Goal: Information Seeking & Learning: Compare options

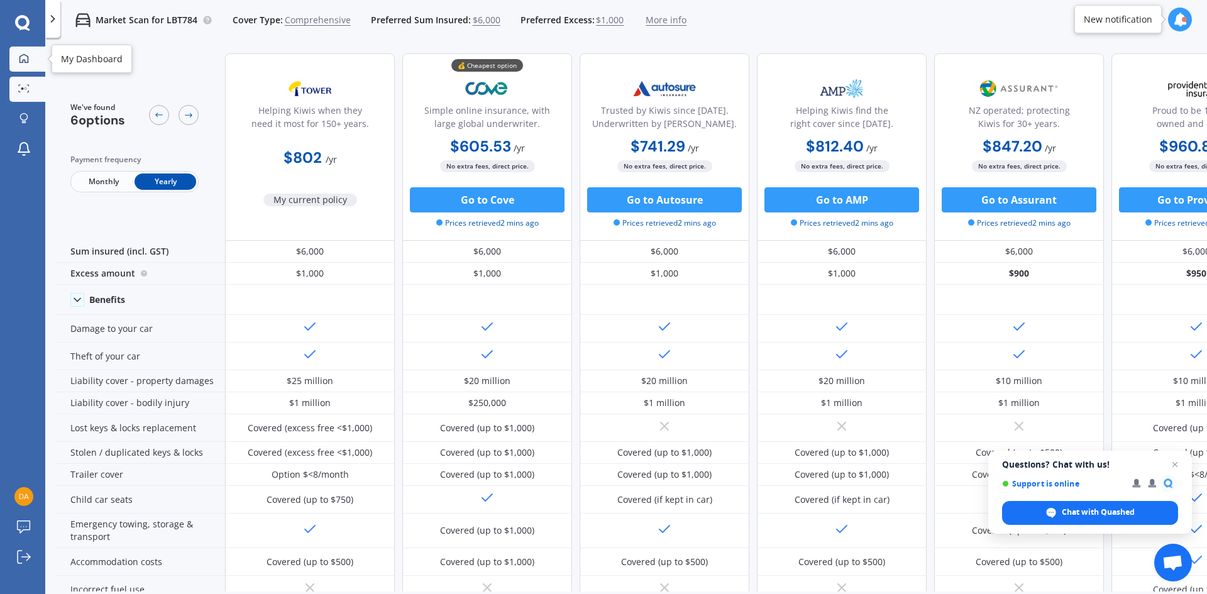
click at [30, 64] on div at bounding box center [23, 58] width 19 height 11
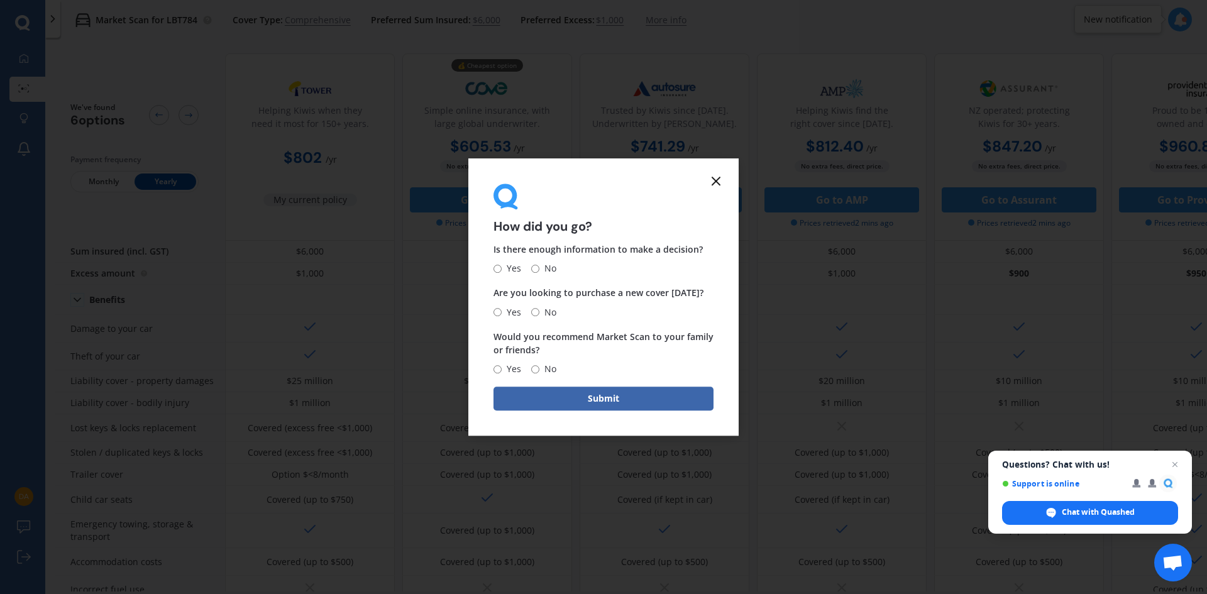
click at [717, 177] on icon at bounding box center [716, 181] width 15 height 15
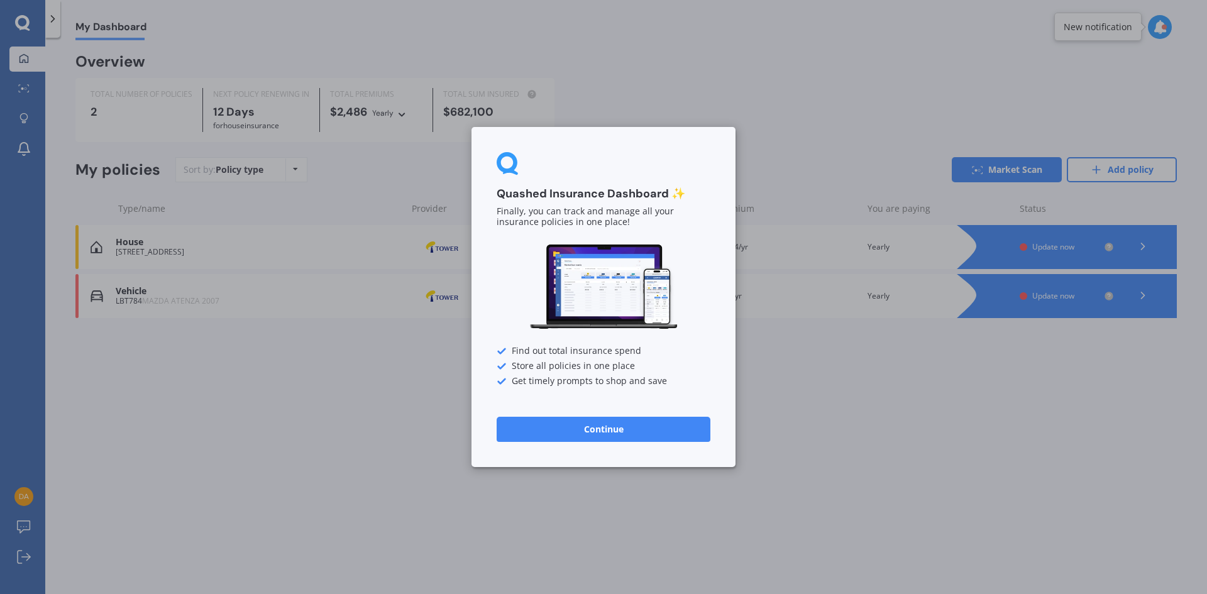
click at [599, 434] on button "Continue" at bounding box center [604, 429] width 214 height 25
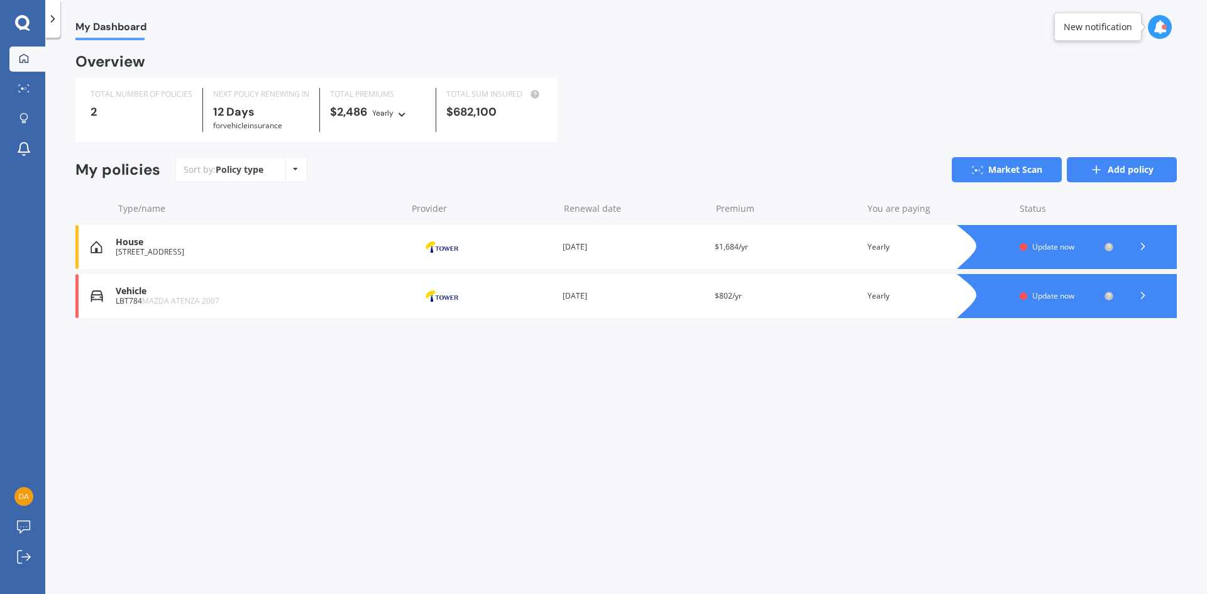
click at [1112, 167] on link "Add policy" at bounding box center [1122, 169] width 110 height 25
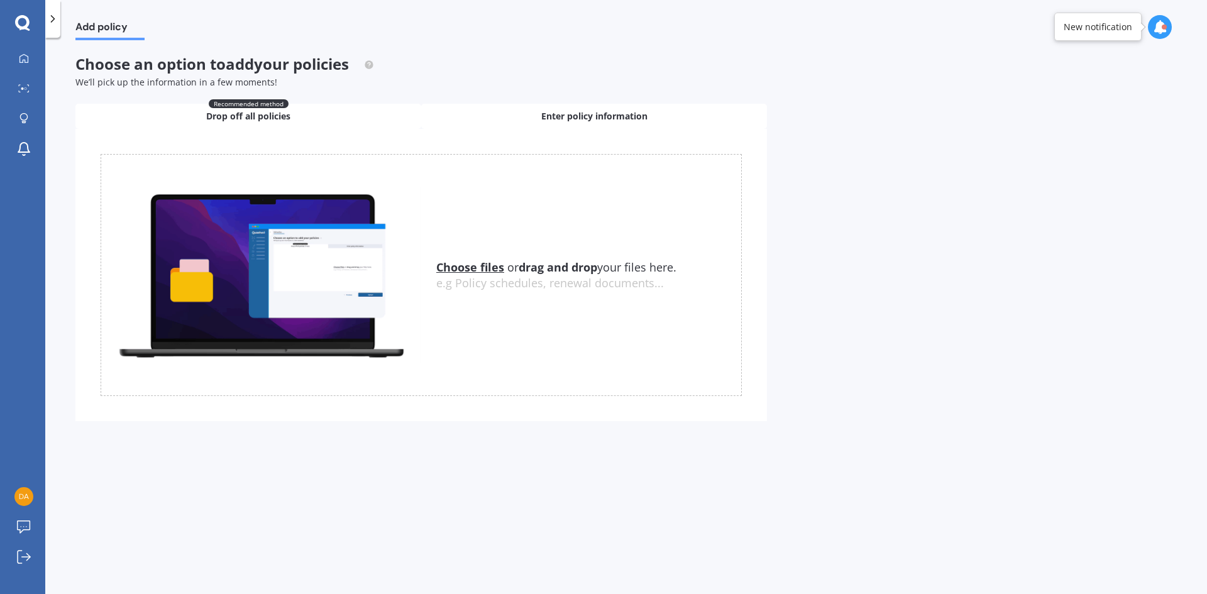
click at [523, 113] on div "Enter policy information" at bounding box center [594, 116] width 346 height 25
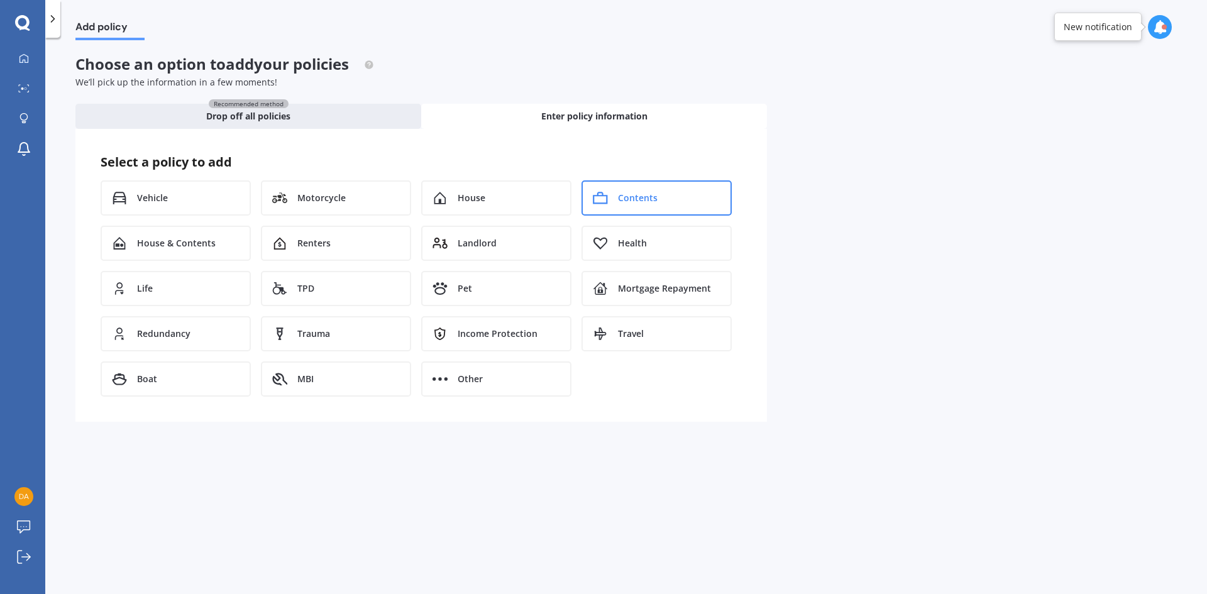
click at [611, 210] on div "Contents" at bounding box center [657, 197] width 150 height 35
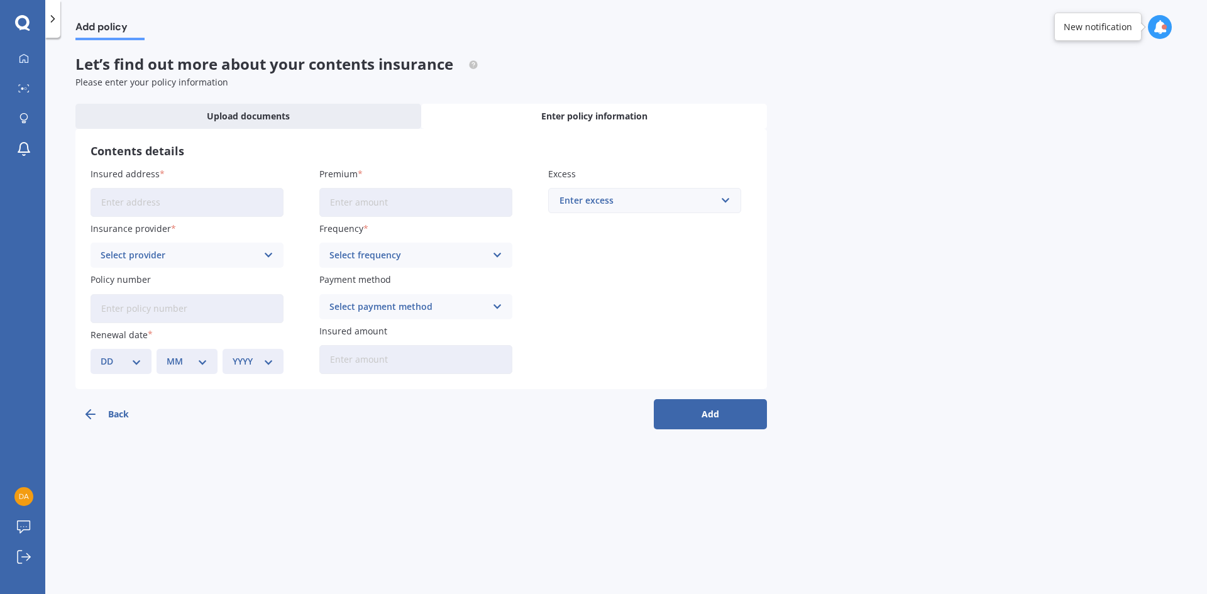
click at [151, 201] on input "Insured address" at bounding box center [187, 202] width 193 height 29
click at [157, 204] on input "Insured address" at bounding box center [187, 202] width 193 height 29
click at [226, 204] on input "[STREET_ADDRESS]" at bounding box center [187, 202] width 193 height 29
type input "[STREET_ADDRESS]"
click at [338, 211] on input "Premium" at bounding box center [415, 202] width 193 height 29
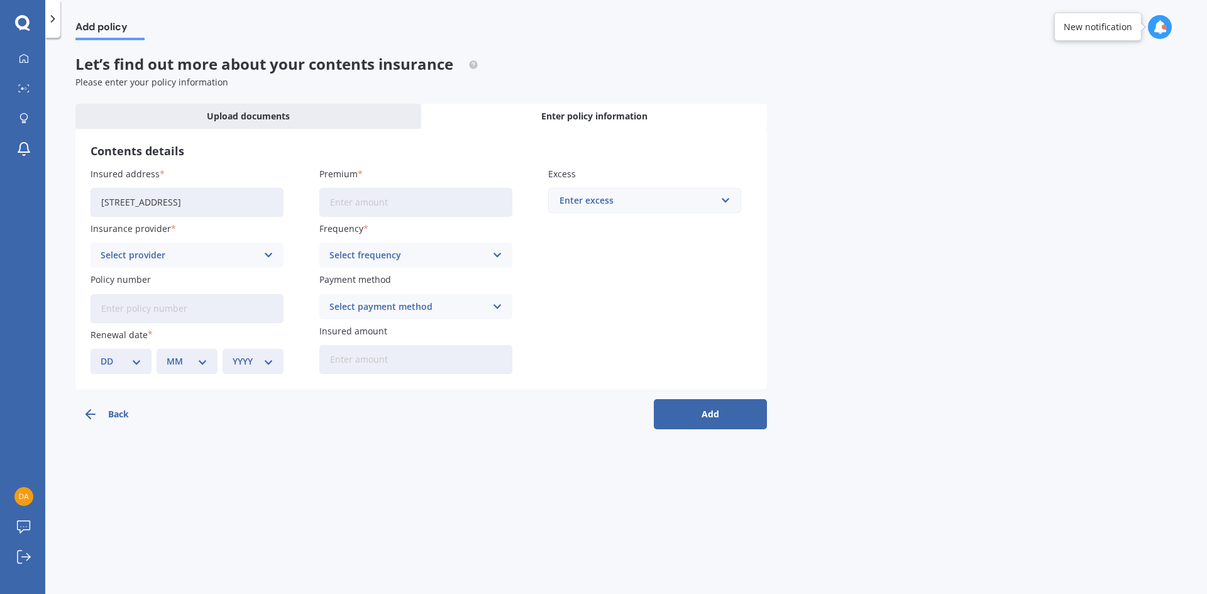
click at [343, 204] on input "Premium" at bounding box center [415, 202] width 193 height 29
type input "$463.00"
click at [578, 196] on div "Enter excess" at bounding box center [637, 201] width 155 height 14
click at [575, 309] on div "$750" at bounding box center [645, 317] width 192 height 23
click at [201, 257] on div "Select provider" at bounding box center [179, 255] width 157 height 14
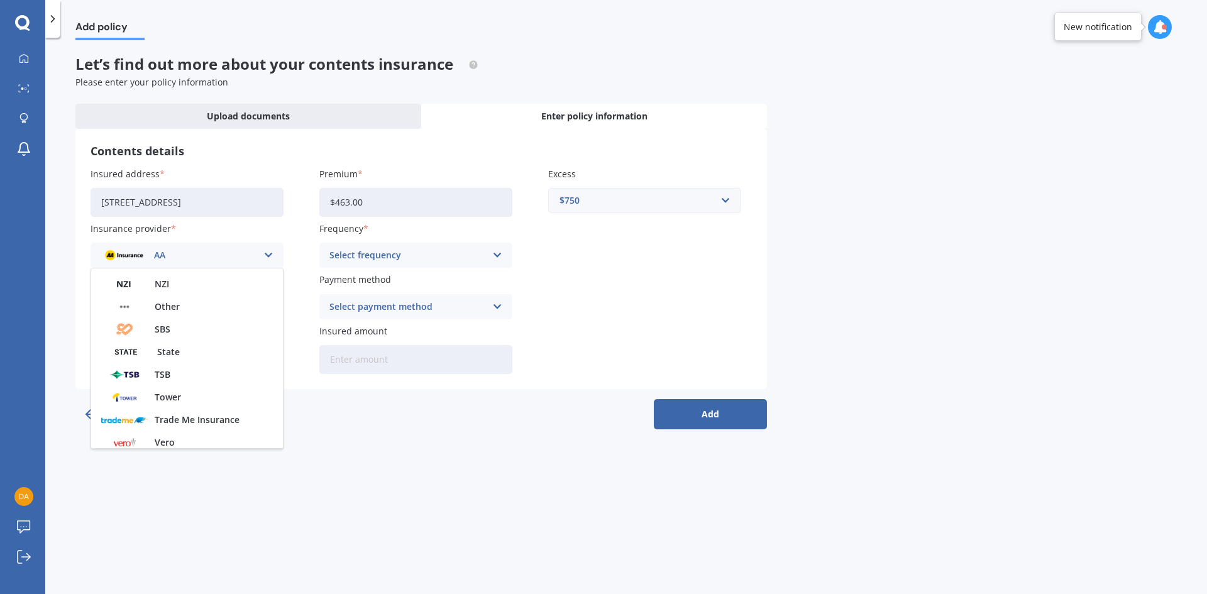
scroll to position [314, 0]
click at [174, 371] on span "Tower" at bounding box center [168, 372] width 26 height 9
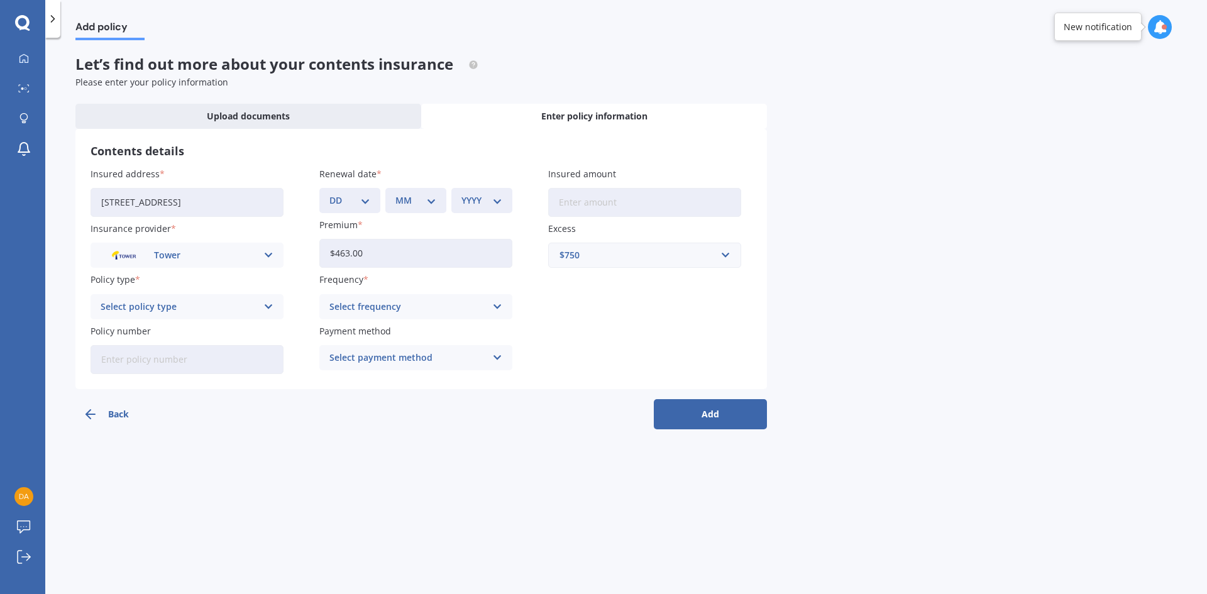
click at [602, 199] on input "Insured amount" at bounding box center [644, 202] width 193 height 29
click at [594, 199] on input "Insured amount" at bounding box center [644, 202] width 193 height 29
type input "$38,300"
click at [621, 299] on div "Insured address 80 Harrow Street, Phillipstown, Christchurch 8011 Insurance pro…" at bounding box center [421, 270] width 661 height 207
click at [234, 313] on div "Select policy type" at bounding box center [179, 307] width 157 height 14
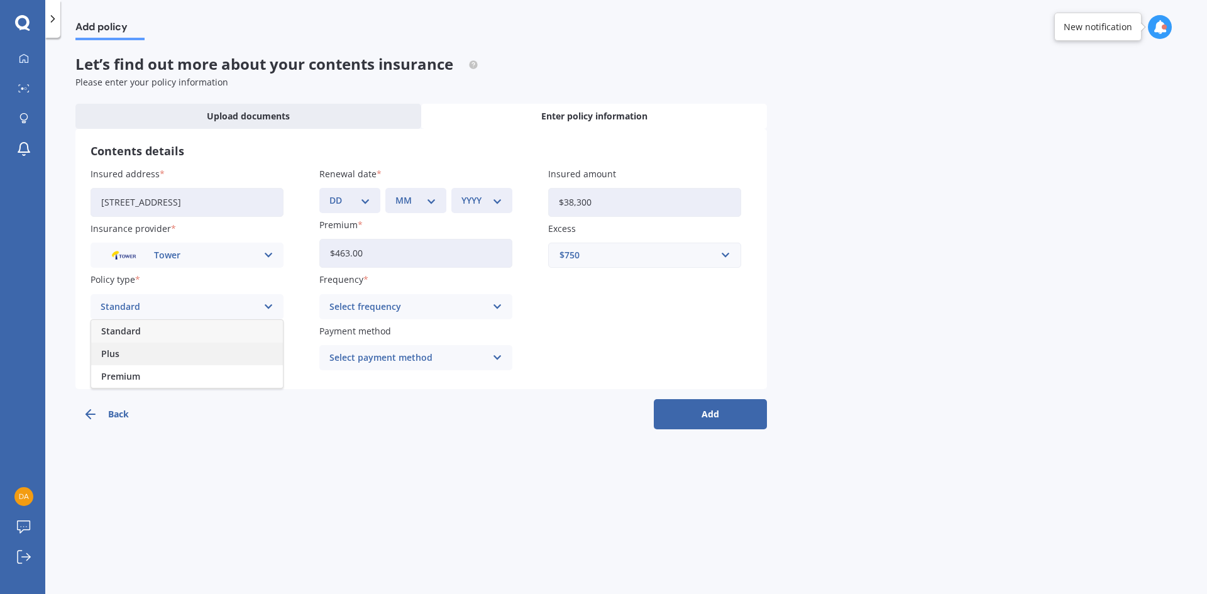
click at [116, 350] on span "Plus" at bounding box center [110, 354] width 18 height 9
click at [370, 309] on div "Select frequency" at bounding box center [407, 307] width 157 height 14
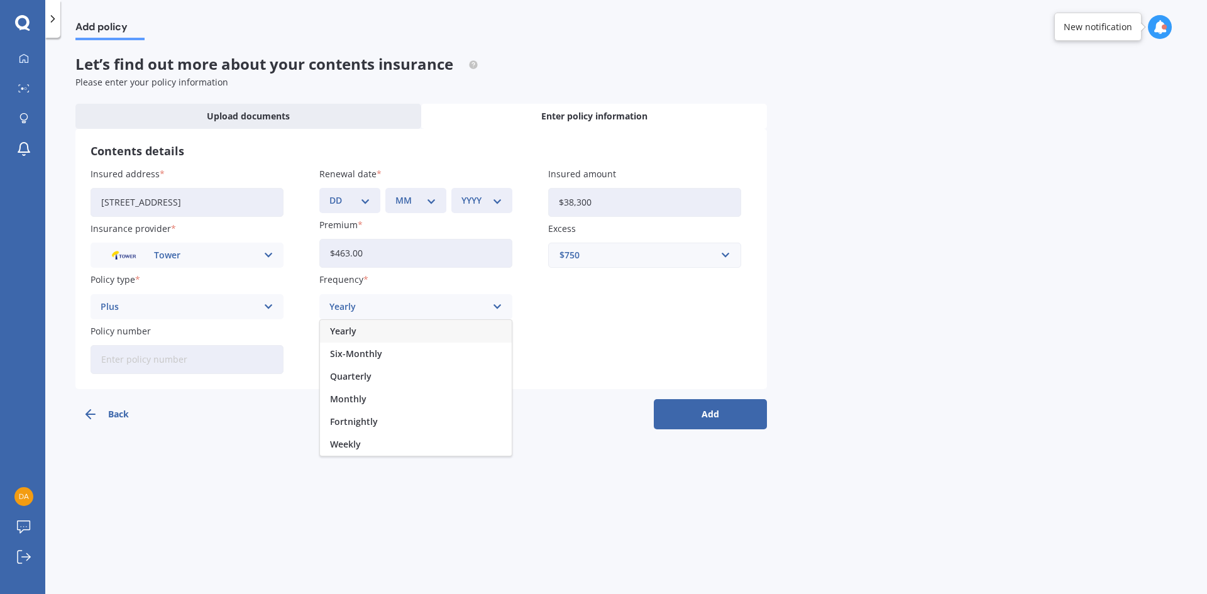
click at [353, 327] on span "Yearly" at bounding box center [343, 331] width 26 height 9
click at [160, 355] on input "Policy number" at bounding box center [187, 359] width 193 height 29
drag, startPoint x: 158, startPoint y: 358, endPoint x: 129, endPoint y: 360, distance: 29.6
paste input "P00003763272"
type input "P00003763272"
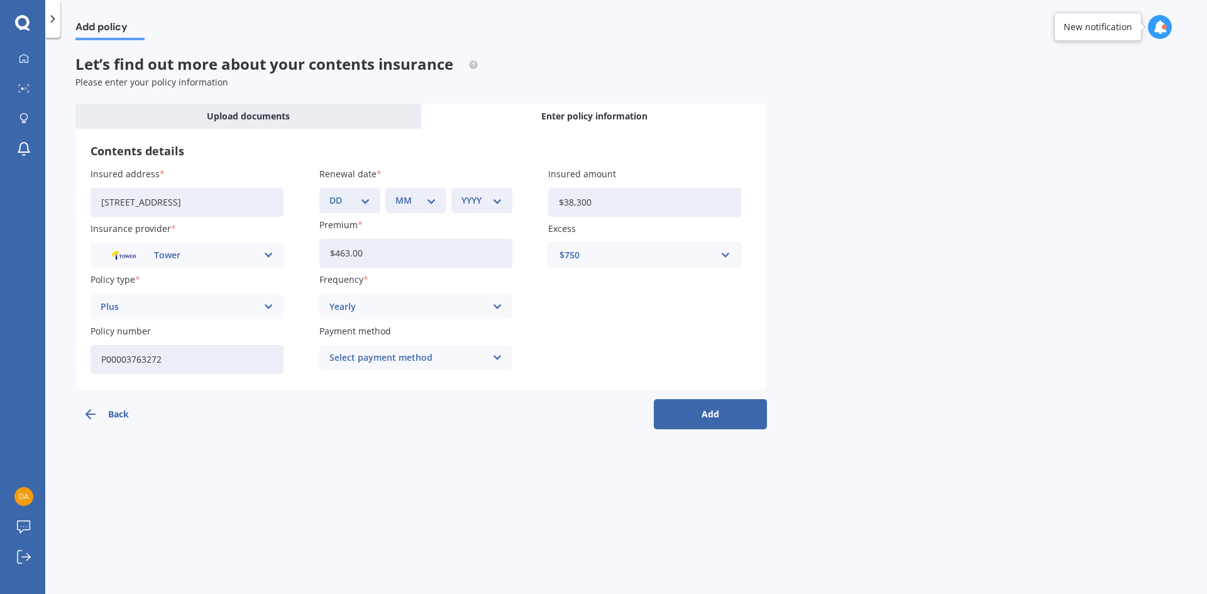
click at [383, 358] on div "Select payment method" at bounding box center [407, 358] width 157 height 14
click at [362, 450] on span "Internet banking transfer" at bounding box center [384, 450] width 109 height 9
click at [697, 414] on button "Add" at bounding box center [710, 414] width 113 height 30
click at [375, 206] on select "DD 01 02 03 04 05 06 07 08 09 10 11 12 13 14 15 16 17 18 19 20 21 22 23 24 25 2…" at bounding box center [358, 201] width 36 height 14
select select "02"
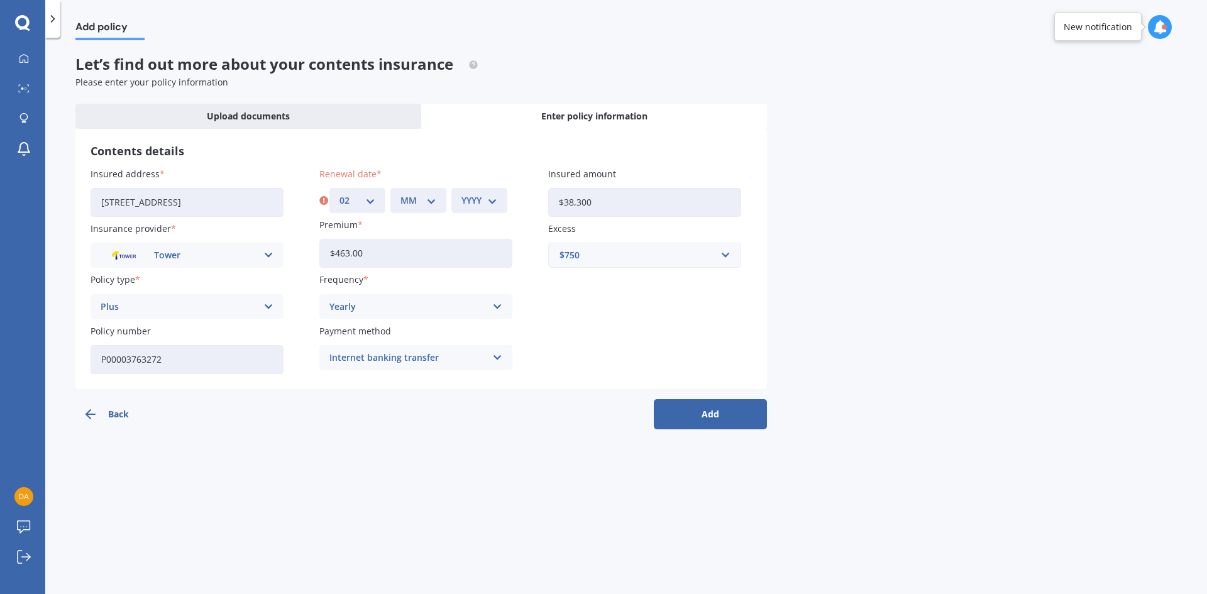
click at [340, 194] on select "DD 01 02 03 04 05 06 07 08 09 10 11 12 13 14 15 16 17 18 19 20 21 22 23 24 25 2…" at bounding box center [358, 201] width 36 height 14
click at [418, 201] on select "MM 01 02 03 04 05 06 07 08 09 10 11 12" at bounding box center [419, 201] width 36 height 14
select select "09"
click at [401, 194] on select "MM 01 02 03 04 05 06 07 08 09 10 11 12" at bounding box center [419, 201] width 36 height 14
click at [470, 193] on div "YYYY 2027 2026 2025 2024 2023 2022 2021 2020 2019 2018 2017 2016 2015 2014 2013…" at bounding box center [479, 200] width 56 height 25
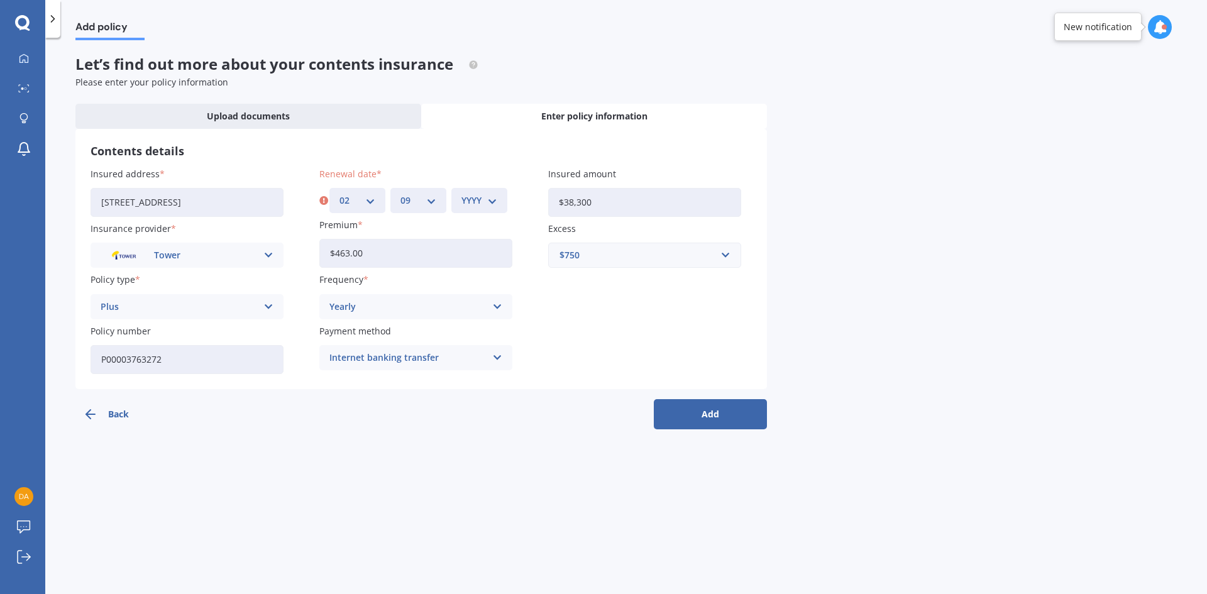
click at [501, 194] on div "YYYY 2027 2026 2025 2024 2023 2022 2021 2020 2019 2018 2017 2016 2015 2014 2013…" at bounding box center [479, 200] width 56 height 25
click at [492, 206] on select "YYYY 2027 2026 2025 2024 2023 2022 2021 2020 2019 2018 2017 2016 2015 2014 2013…" at bounding box center [480, 201] width 36 height 14
click at [462, 194] on select "YYYY 2027 2026 2025 2024 2023 2022 2021 2020 2019 2018 2017 2016 2015 2014 2013…" at bounding box center [480, 201] width 36 height 14
drag, startPoint x: 490, startPoint y: 196, endPoint x: 483, endPoint y: 228, distance: 32.9
click at [490, 196] on select "YYYY 2027 2026 2025 2024 2023 2022 2021 2020 2019 2018 2017 2016 2015 2014 2013…" at bounding box center [482, 201] width 41 height 14
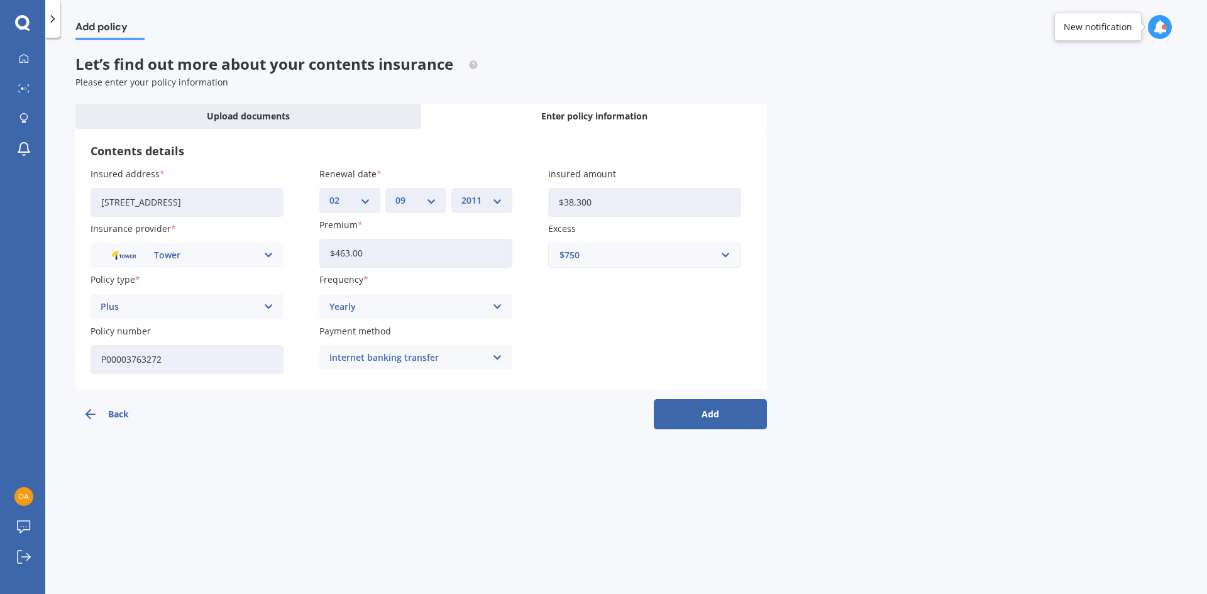
click at [499, 197] on select "YYYY 2027 2026 2025 2024 2023 2022 2021 2020 2019 2018 2017 2016 2015 2014 2013…" at bounding box center [482, 201] width 41 height 14
select select "2025"
click at [462, 194] on select "YYYY 2027 2026 2025 2024 2023 2022 2021 2020 2019 2018 2017 2016 2015 2014 2013…" at bounding box center [482, 201] width 41 height 14
click at [748, 418] on button "Add" at bounding box center [710, 414] width 113 height 30
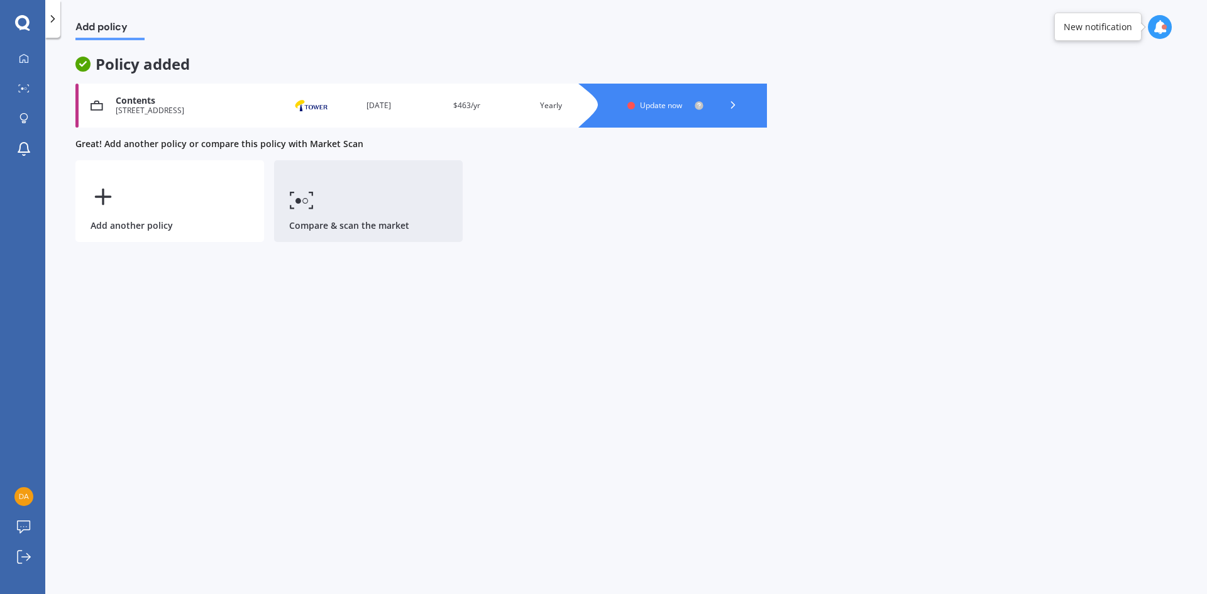
click at [326, 221] on link "Compare & scan the market" at bounding box center [368, 201] width 189 height 82
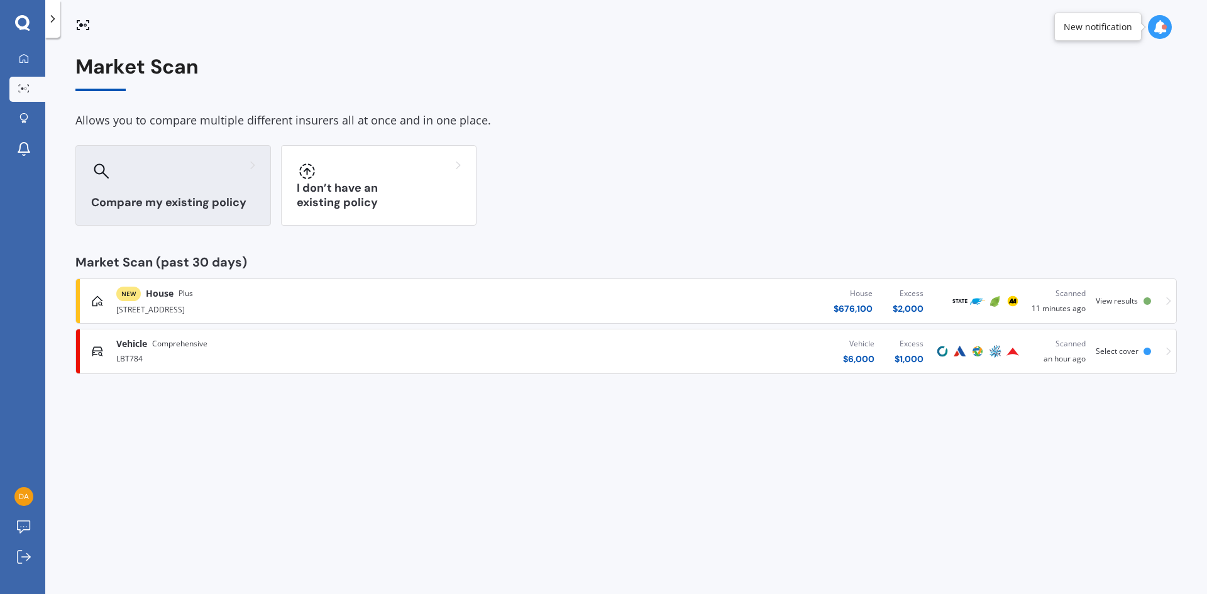
click at [190, 219] on div "Compare my existing policy" at bounding box center [173, 185] width 196 height 80
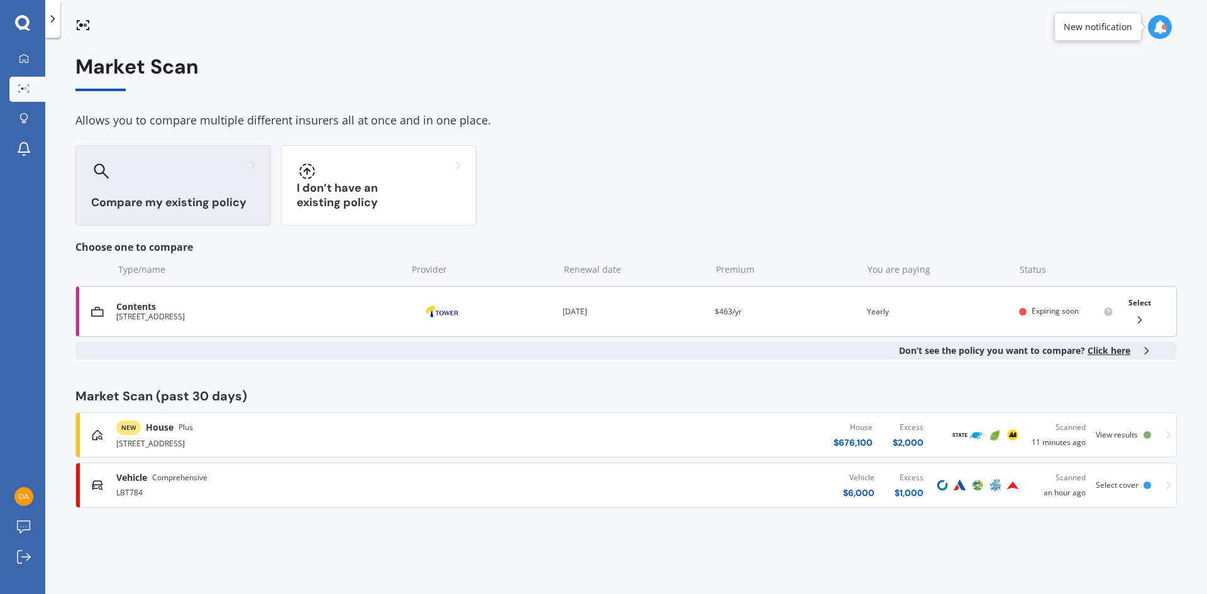
click at [177, 316] on div "[STREET_ADDRESS]" at bounding box center [258, 317] width 284 height 9
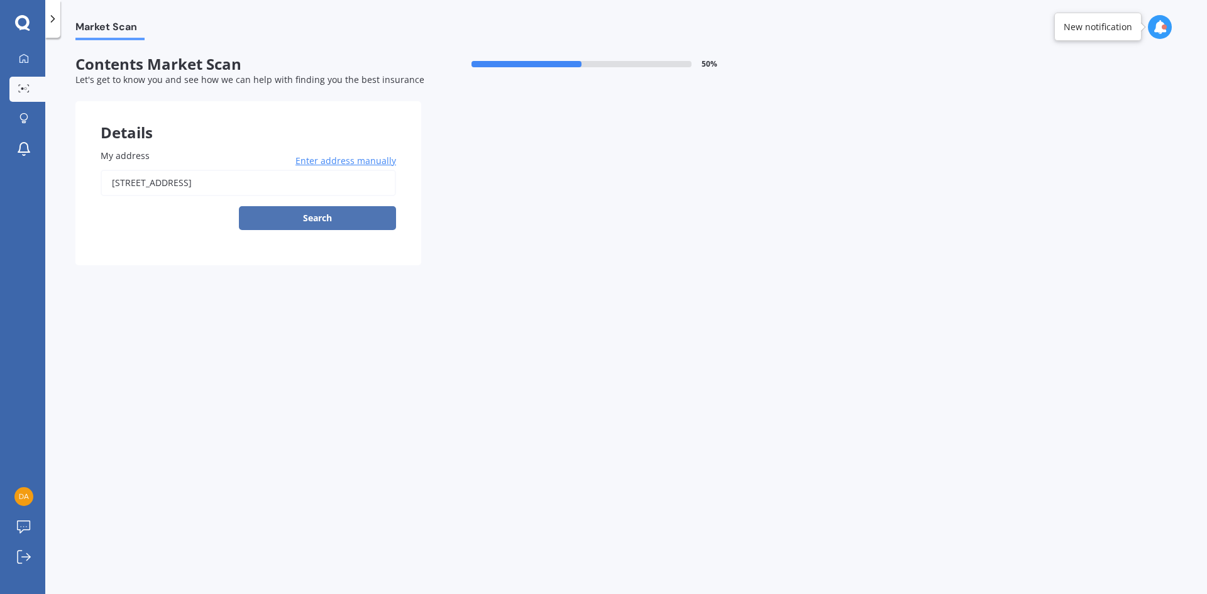
click at [328, 215] on button "Search" at bounding box center [317, 218] width 157 height 24
click at [329, 184] on input "[STREET_ADDRESS]" at bounding box center [249, 183] width 296 height 26
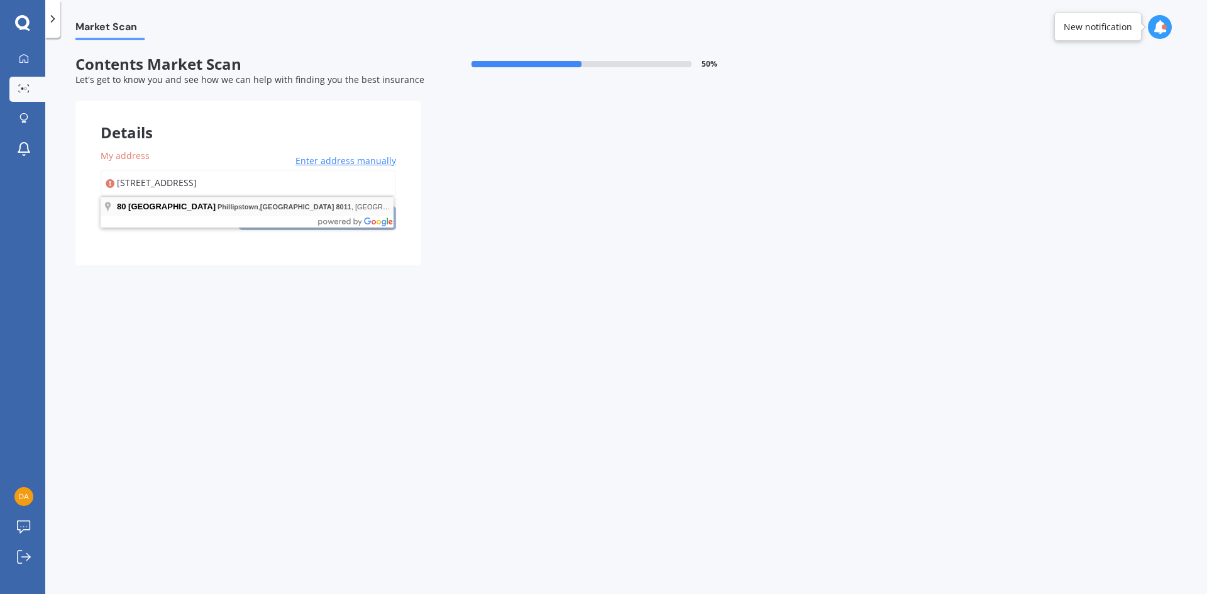
type input "[STREET_ADDRESS]"
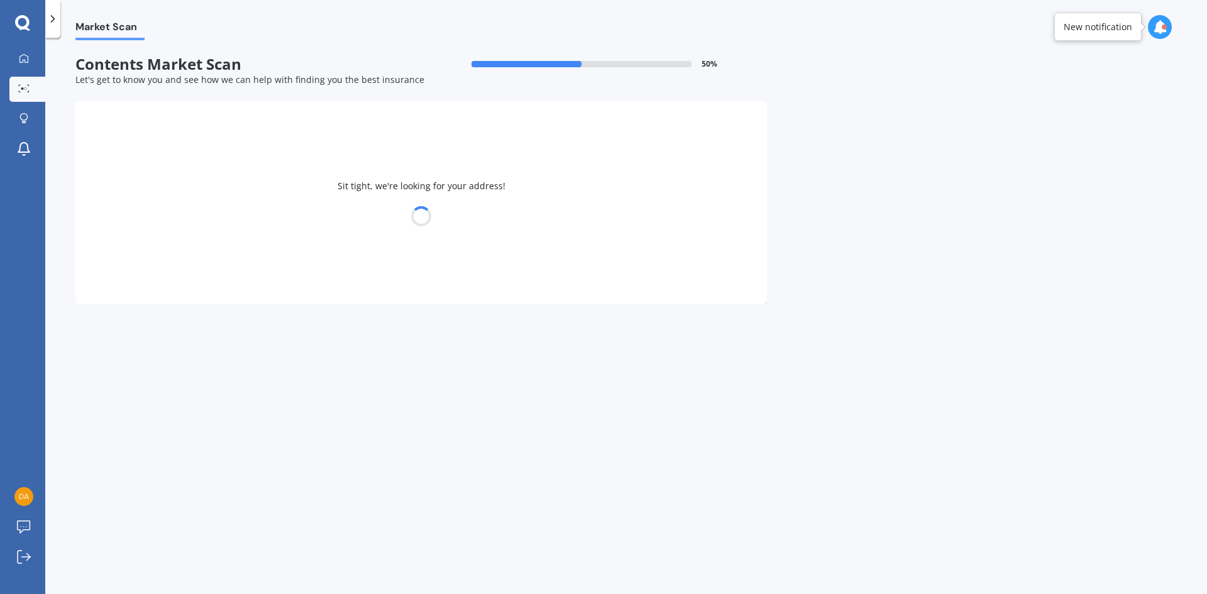
select select "02"
select select "06"
select select "1997"
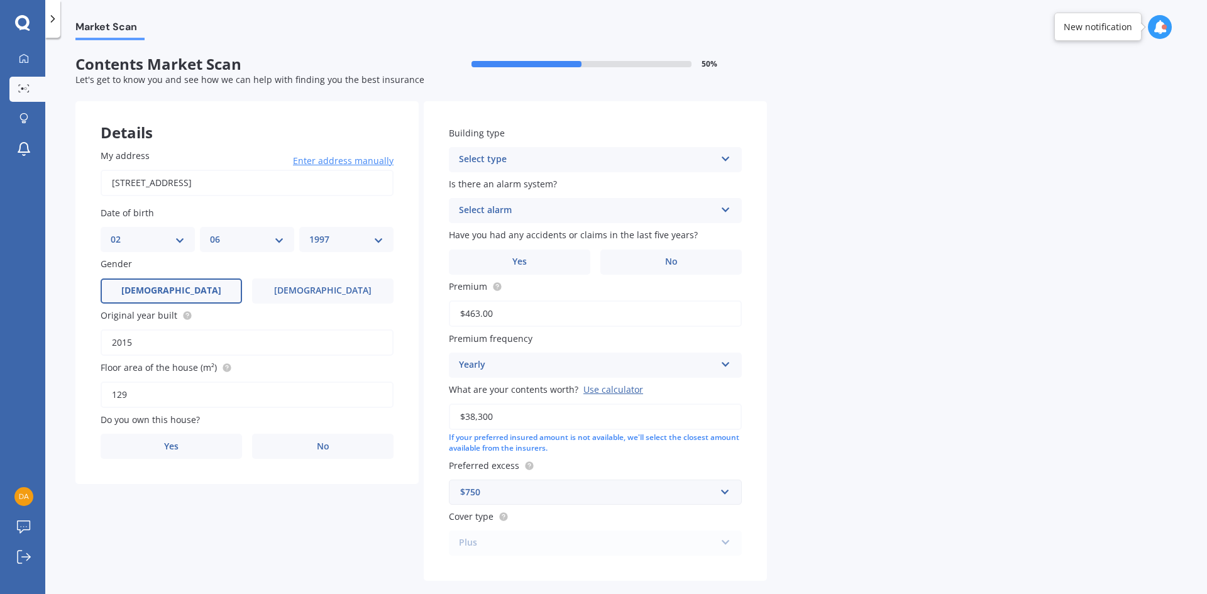
click at [518, 153] on div "Select type" at bounding box center [587, 159] width 257 height 15
click at [511, 179] on span "Freestanding" at bounding box center [488, 184] width 56 height 12
click at [524, 196] on div "Is there an alarm system? Select alarm Yes, monitored Yes, not monitored No" at bounding box center [595, 200] width 293 height 46
click at [524, 202] on div "Select alarm Yes, monitored Yes, not monitored No" at bounding box center [595, 210] width 293 height 25
click at [484, 283] on div "No" at bounding box center [596, 280] width 292 height 23
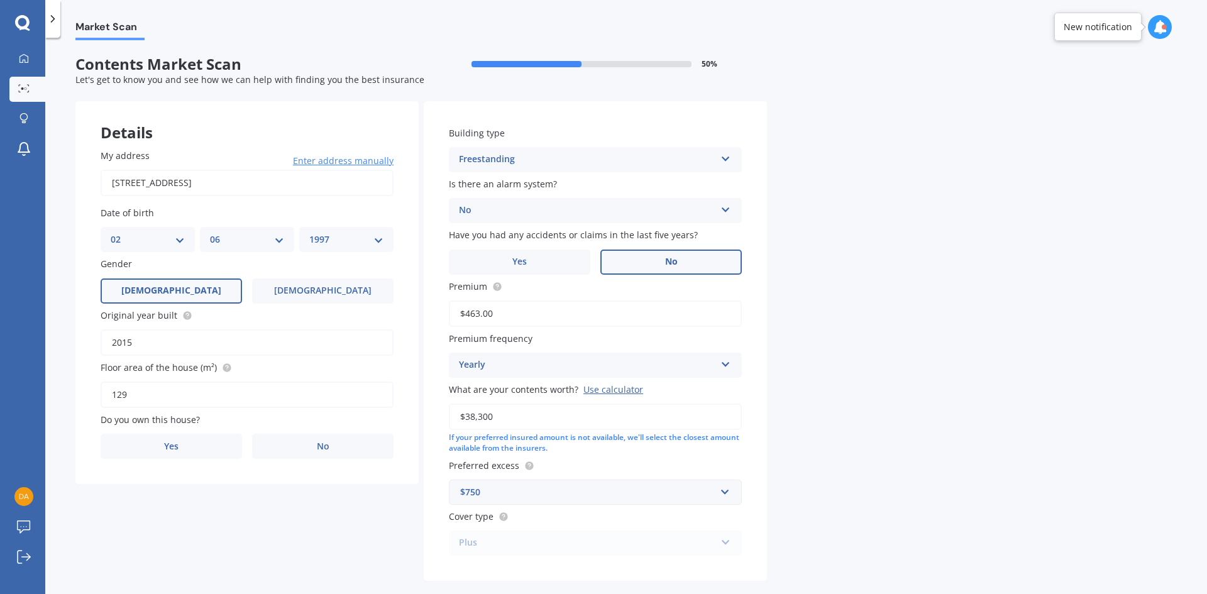
click at [670, 262] on span "No" at bounding box center [671, 262] width 13 height 11
click at [0, 0] on input "No" at bounding box center [0, 0] width 0 height 0
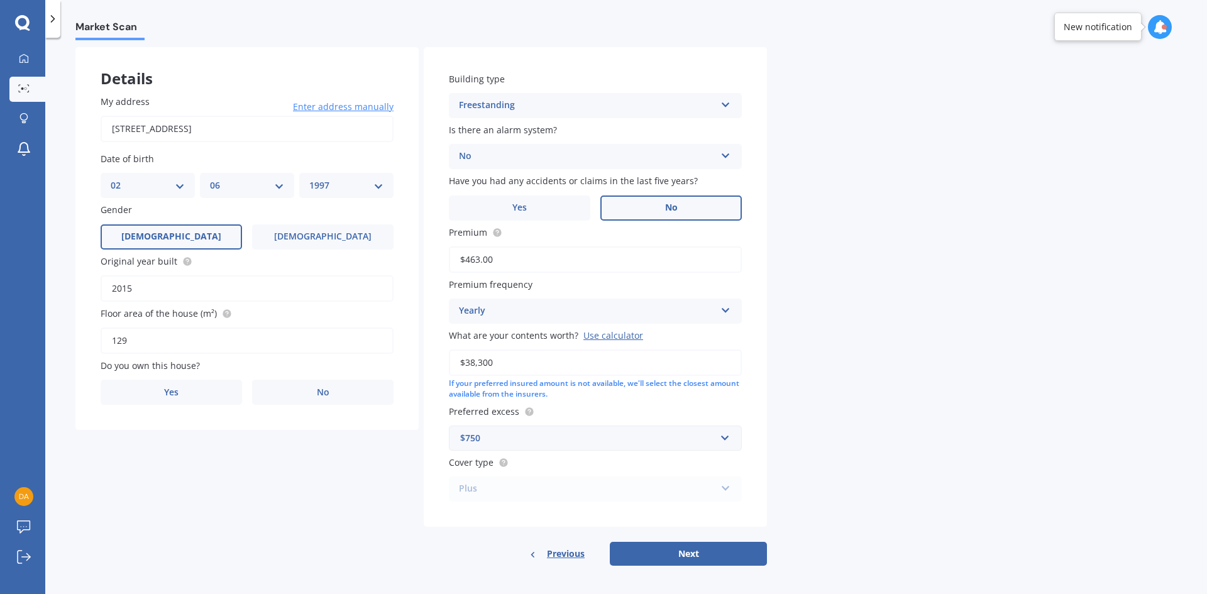
scroll to position [58, 0]
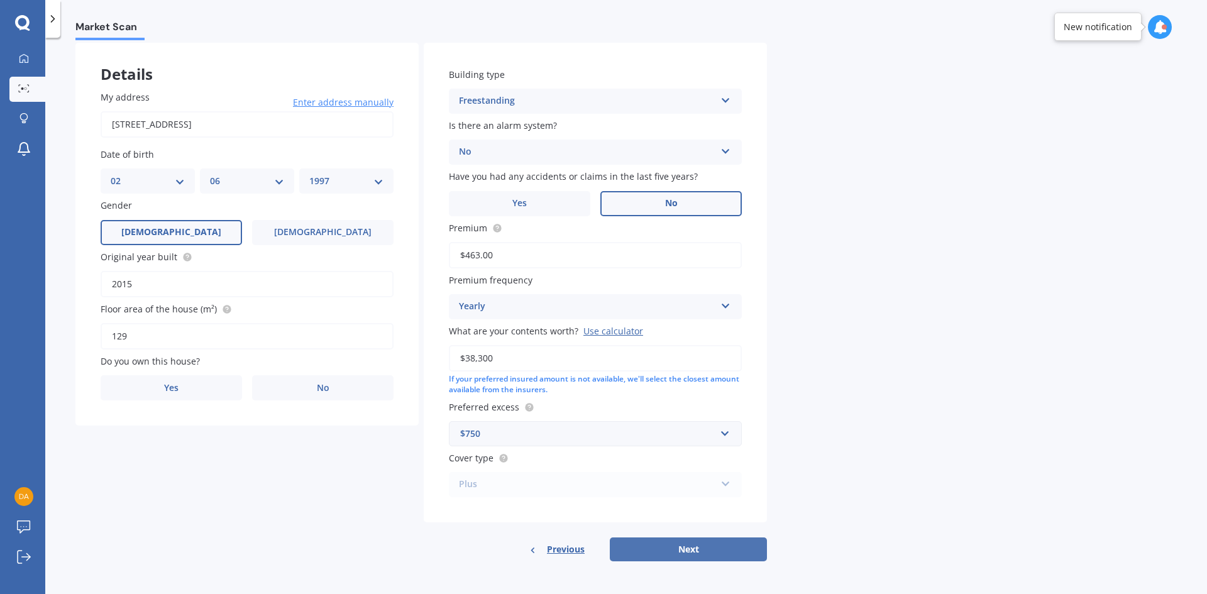
click at [689, 545] on button "Next" at bounding box center [688, 550] width 157 height 24
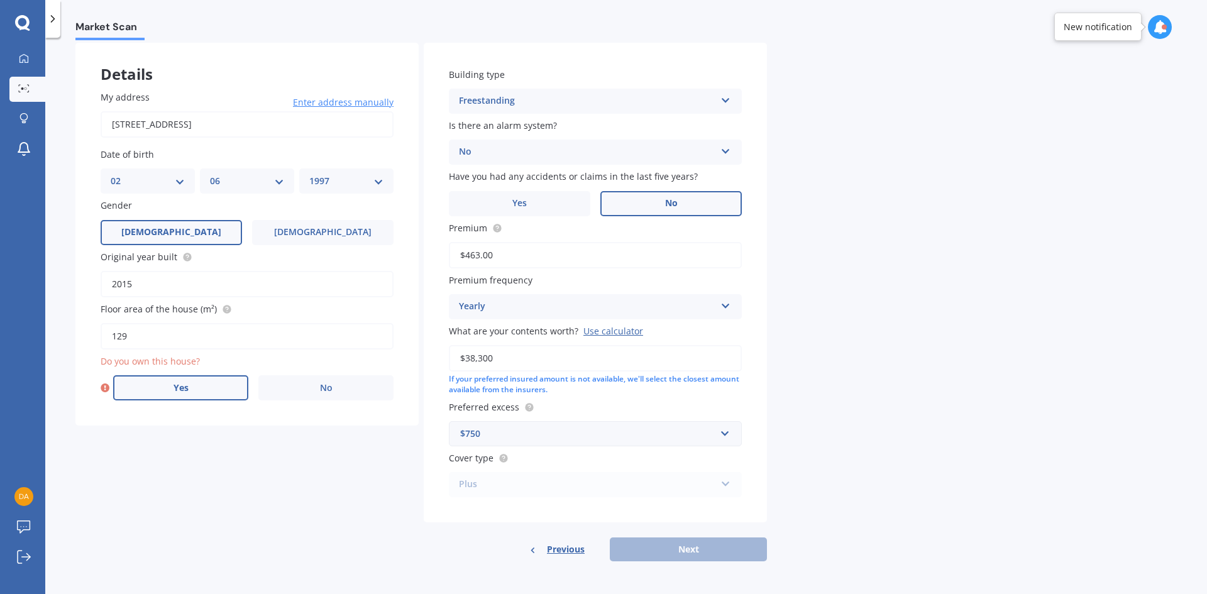
click at [190, 386] on label "Yes" at bounding box center [180, 387] width 135 height 25
click at [0, 0] on input "Yes" at bounding box center [0, 0] width 0 height 0
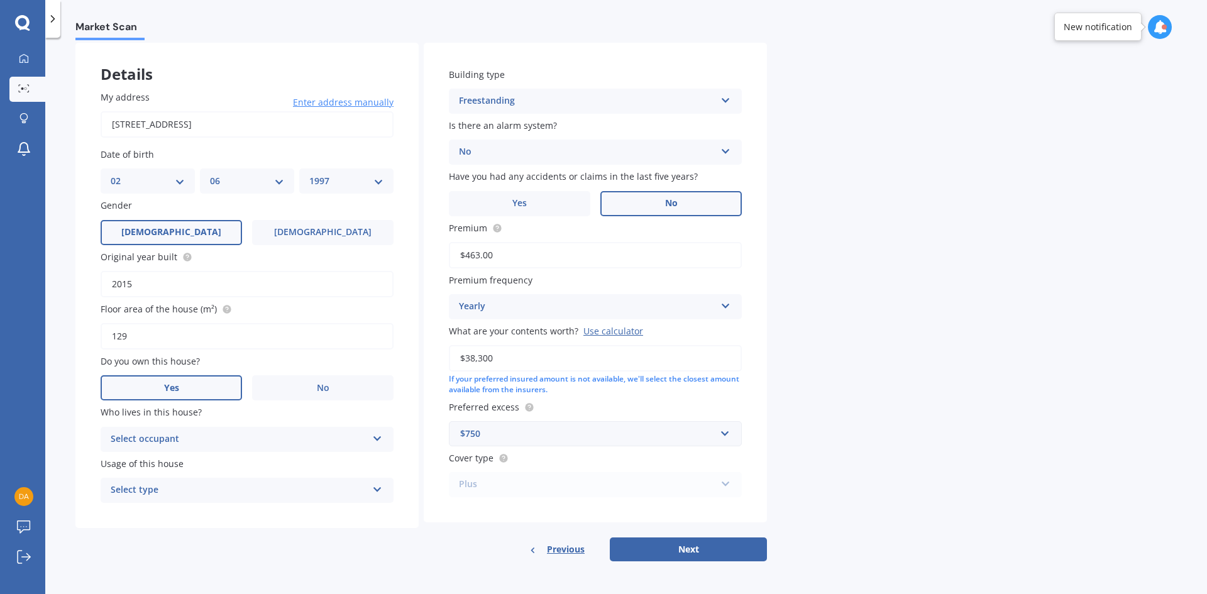
click at [247, 429] on div "Select occupant Owner" at bounding box center [247, 439] width 293 height 25
click at [182, 459] on div "Owner" at bounding box center [247, 464] width 292 height 23
click at [172, 487] on div "Select type" at bounding box center [239, 490] width 257 height 15
click at [143, 428] on div "Owner Owner" at bounding box center [247, 439] width 293 height 25
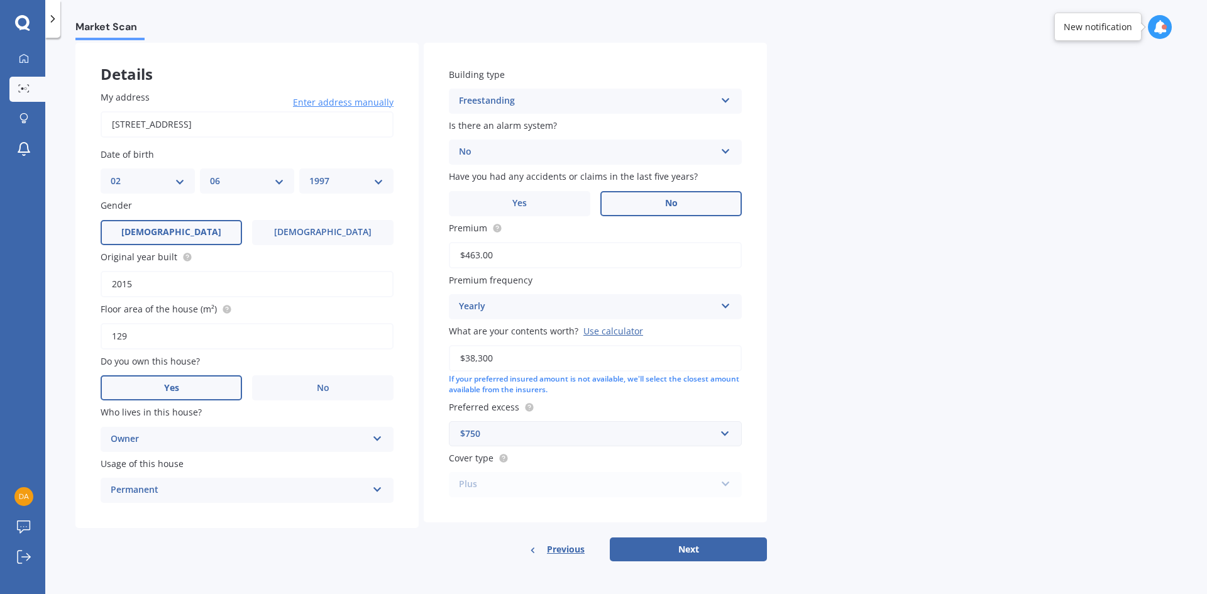
click at [142, 492] on div "Permanent" at bounding box center [239, 490] width 257 height 15
click at [660, 549] on button "Next" at bounding box center [688, 550] width 157 height 24
select select "02"
select select "06"
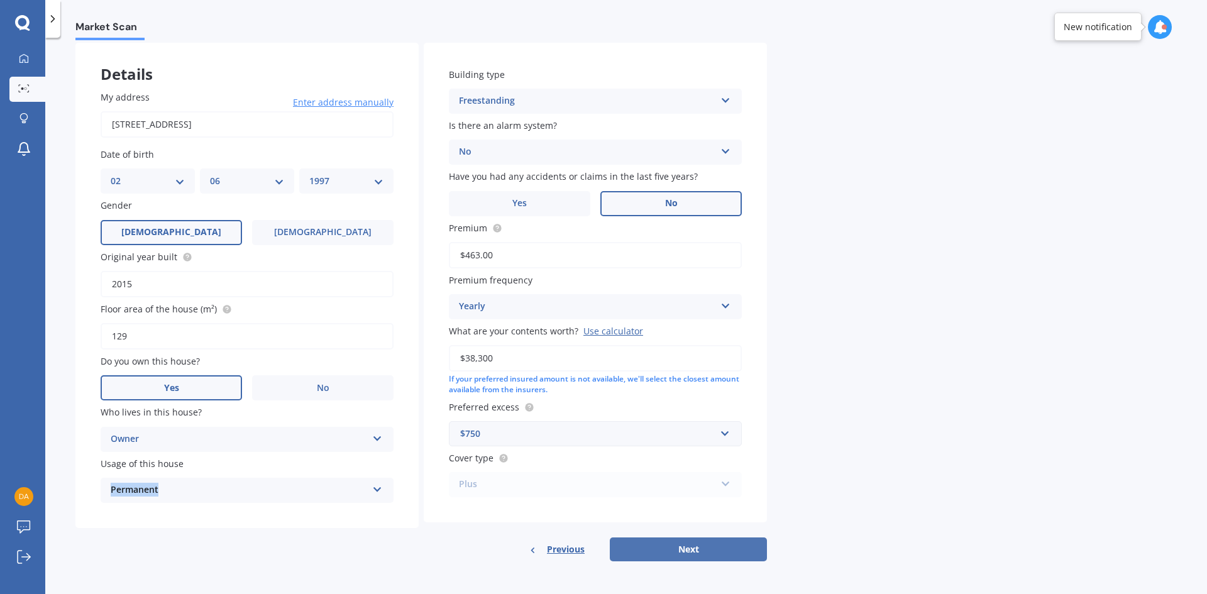
select select "1997"
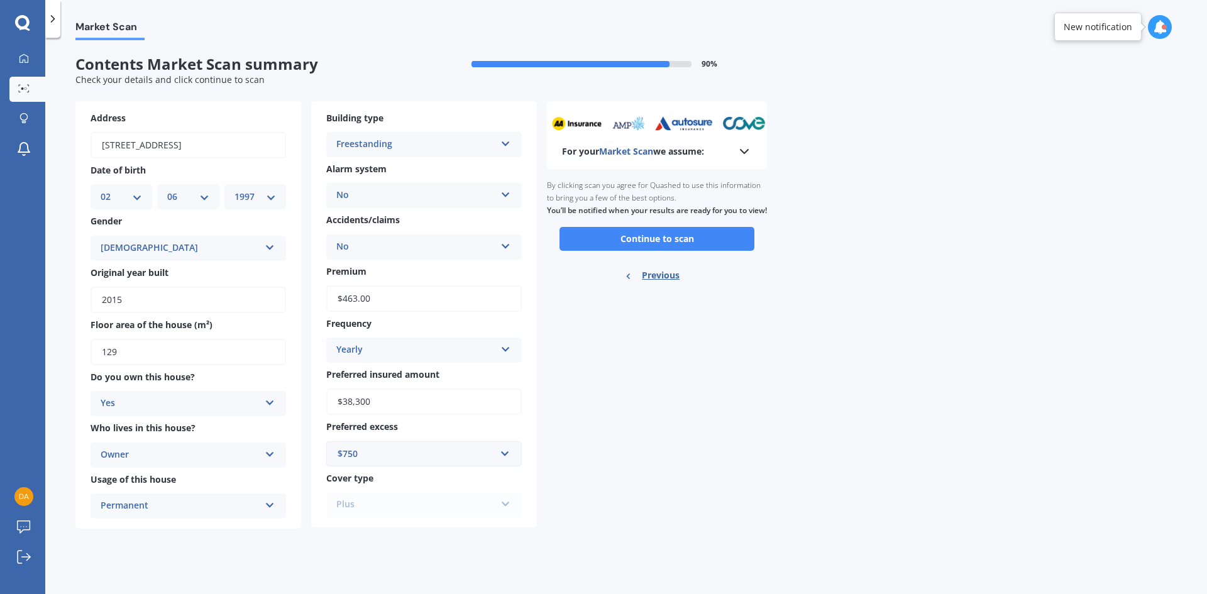
scroll to position [0, 0]
click at [649, 251] on button "Continue to scan" at bounding box center [657, 239] width 195 height 24
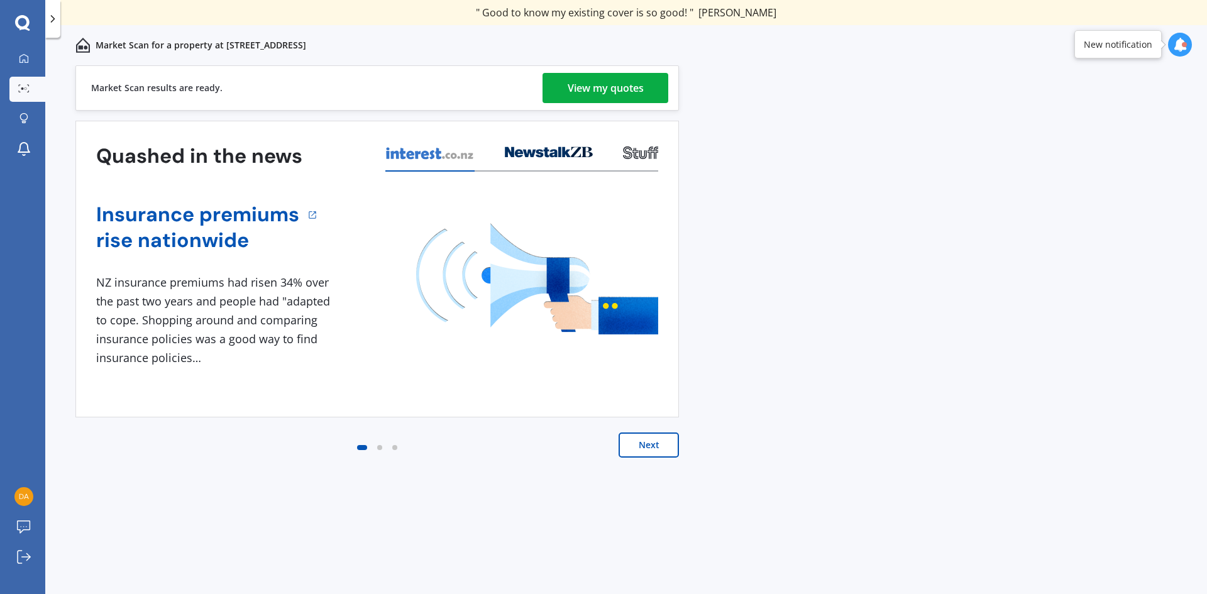
click at [553, 89] on link "View my quotes" at bounding box center [606, 88] width 126 height 30
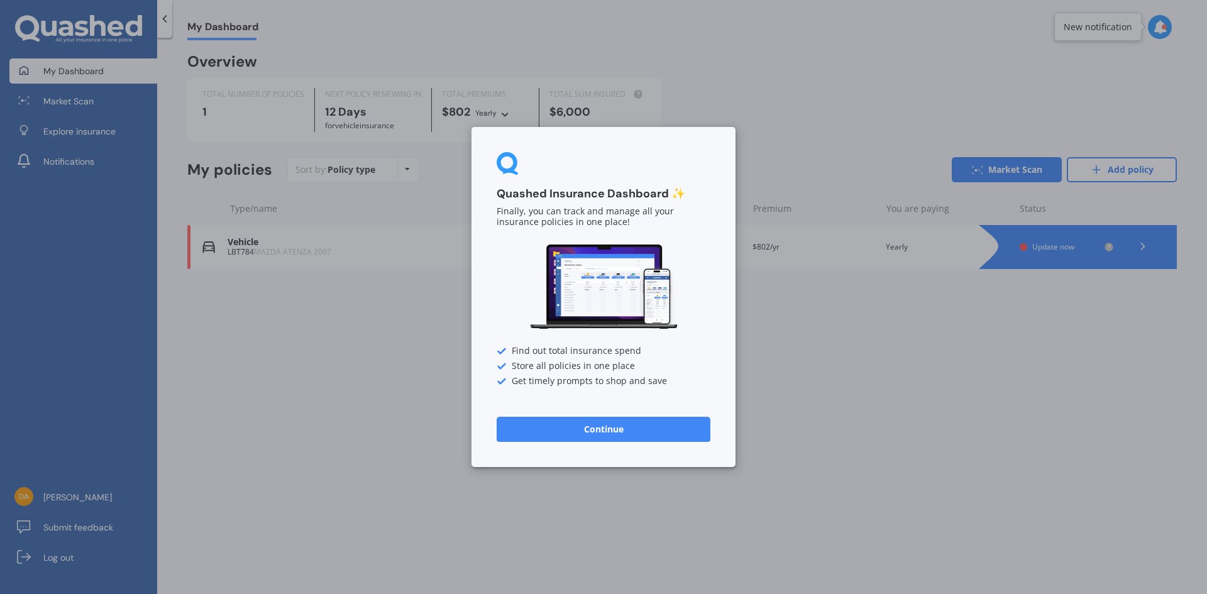
click at [622, 428] on button "Continue" at bounding box center [604, 429] width 214 height 25
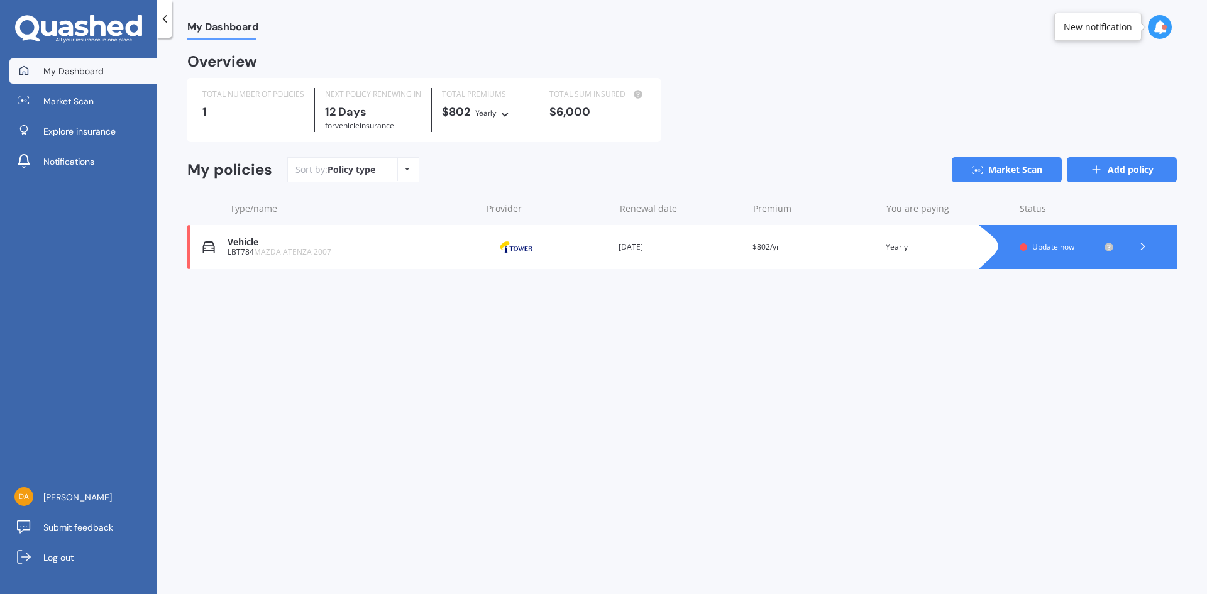
click at [1129, 175] on link "Add policy" at bounding box center [1122, 169] width 110 height 25
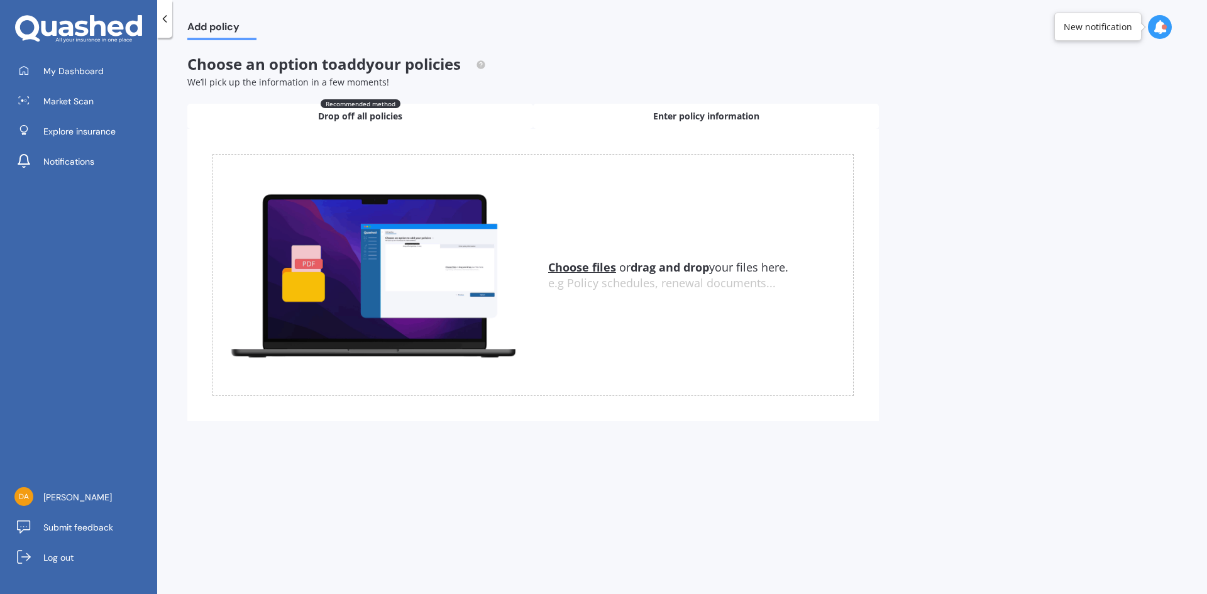
click at [659, 126] on div "Enter policy information" at bounding box center [706, 116] width 346 height 25
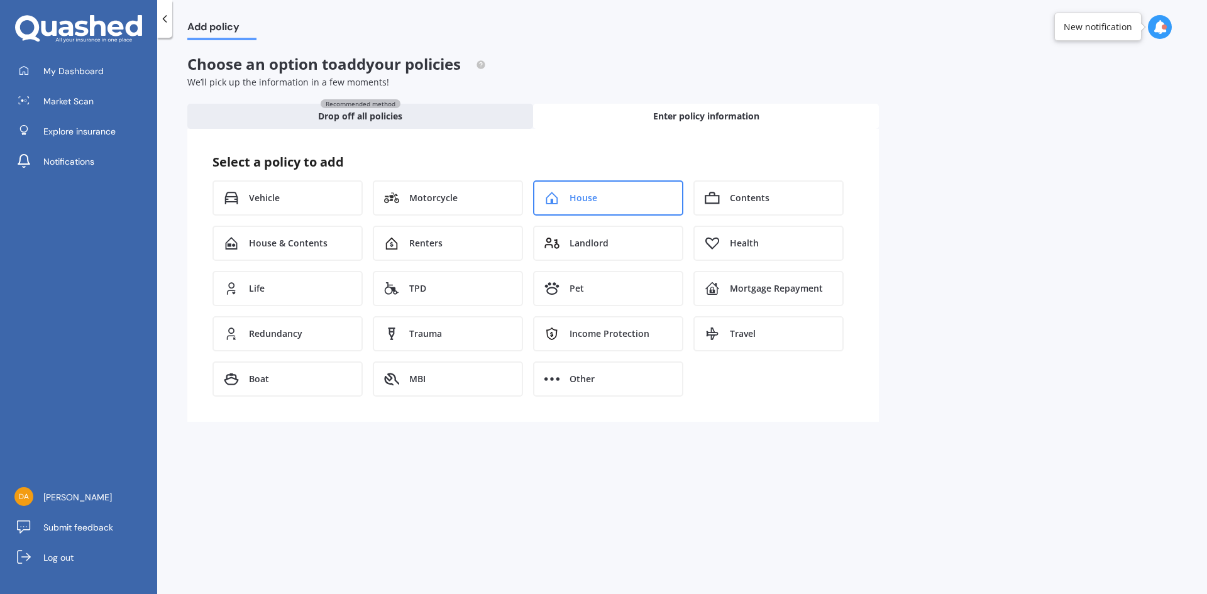
click at [568, 198] on div "House" at bounding box center [608, 197] width 150 height 35
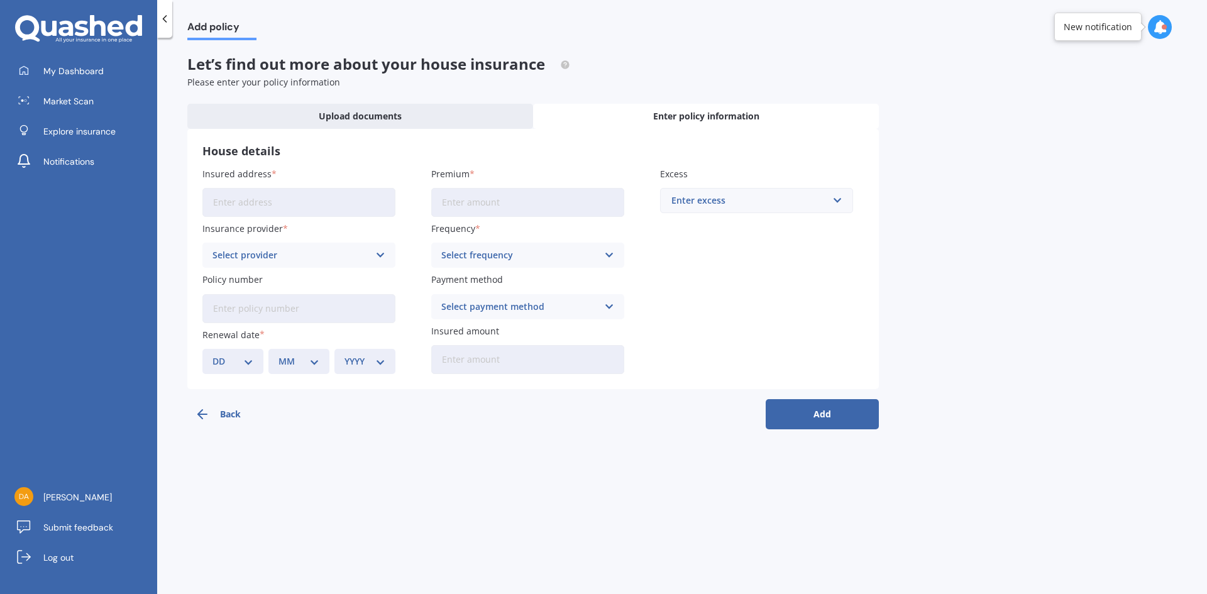
click at [347, 214] on input "Insured address" at bounding box center [298, 202] width 193 height 29
type input "[STREET_ADDRESS]"
click at [451, 201] on input "Premium" at bounding box center [527, 202] width 193 height 29
click at [492, 204] on input "Premium" at bounding box center [527, 202] width 193 height 29
click at [499, 200] on input "Premium" at bounding box center [527, 202] width 193 height 29
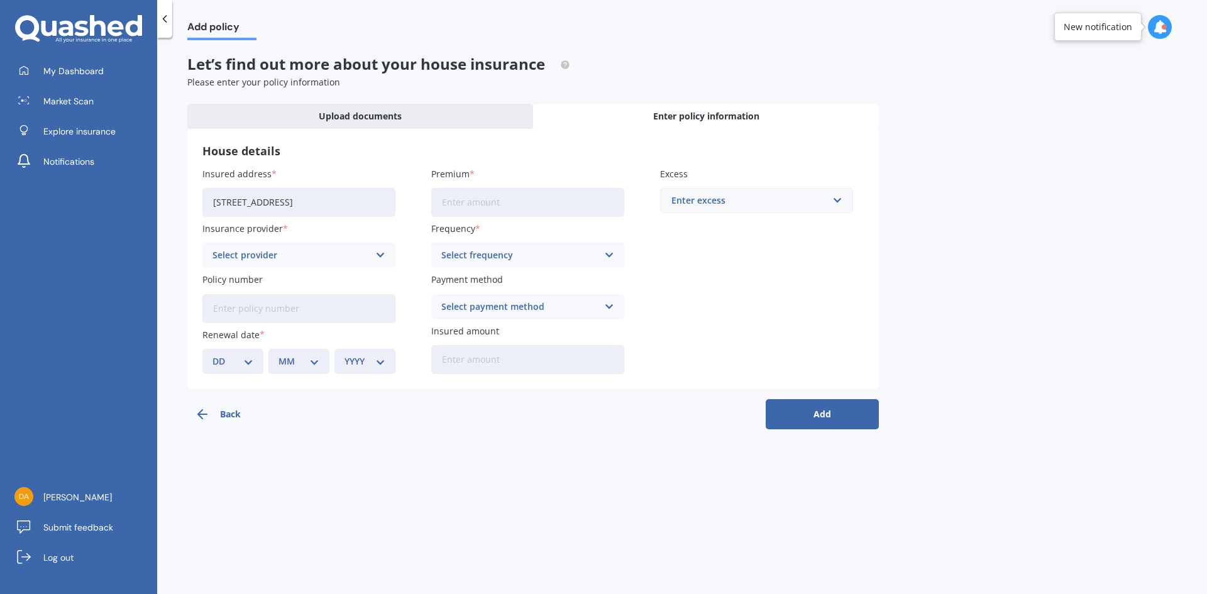
click at [498, 200] on input "Premium" at bounding box center [527, 202] width 193 height 29
click at [472, 197] on input "Premium" at bounding box center [527, 202] width 193 height 29
click at [717, 202] on div "Enter excess" at bounding box center [749, 201] width 155 height 14
click at [688, 336] on span "$2,000" at bounding box center [685, 340] width 28 height 9
click at [579, 205] on input "Premium" at bounding box center [527, 202] width 193 height 29
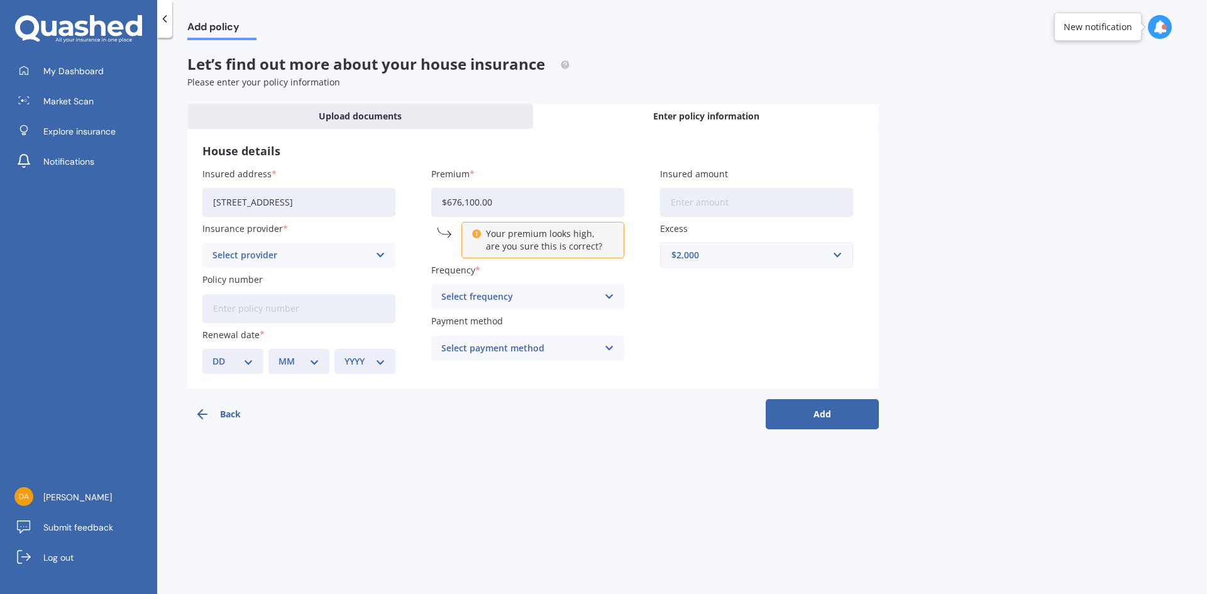
click at [1005, 179] on div "Add policy Let’s find out more about your house insurance Please enter your pol…" at bounding box center [682, 318] width 1050 height 556
click at [478, 240] on div "Your premium looks high, are you sure this is correct?" at bounding box center [543, 240] width 163 height 36
click at [477, 236] on icon at bounding box center [476, 232] width 9 height 9
click at [475, 235] on icon at bounding box center [476, 232] width 9 height 9
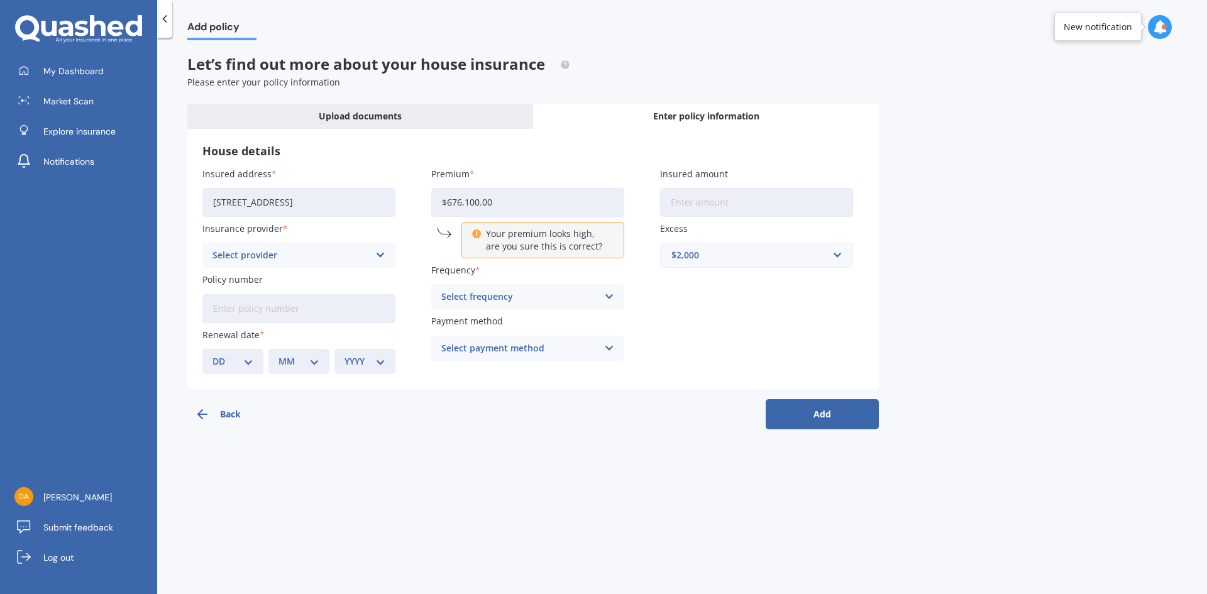
click at [475, 235] on icon at bounding box center [476, 232] width 9 height 9
click at [480, 236] on icon at bounding box center [476, 232] width 9 height 9
click at [478, 235] on icon at bounding box center [476, 232] width 9 height 9
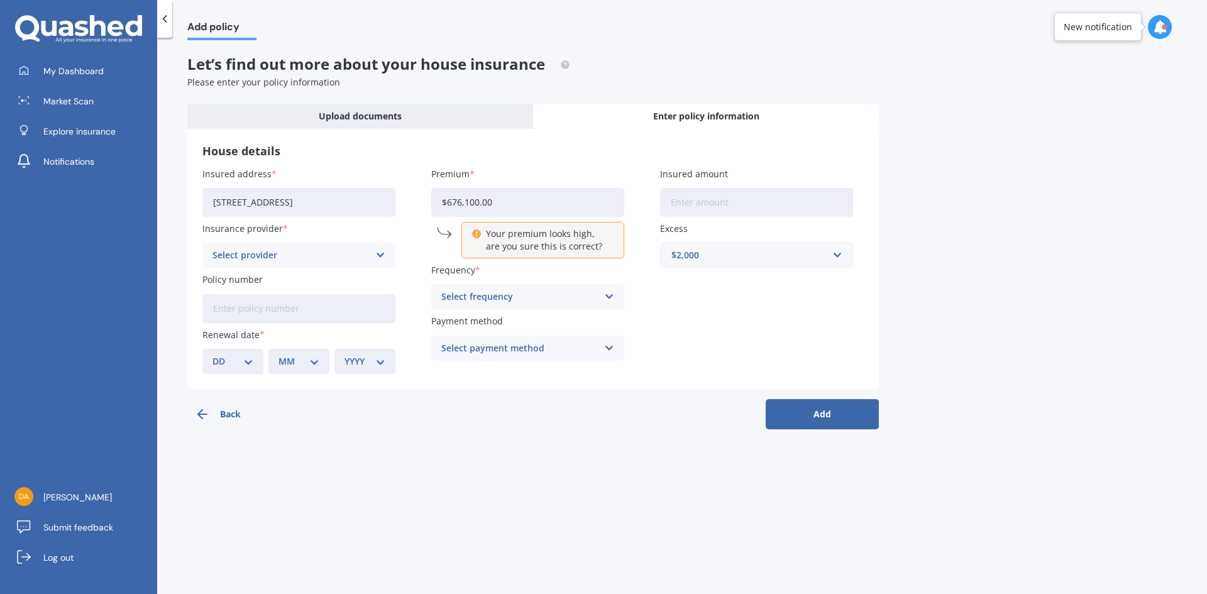
click at [478, 235] on icon at bounding box center [476, 232] width 9 height 9
click at [530, 165] on div "House details Insured address [STREET_ADDRESS] Insurance provider Select provid…" at bounding box center [533, 259] width 692 height 260
click at [544, 150] on h3 "House details" at bounding box center [532, 151] width 661 height 14
click at [476, 233] on icon at bounding box center [476, 232] width 9 height 9
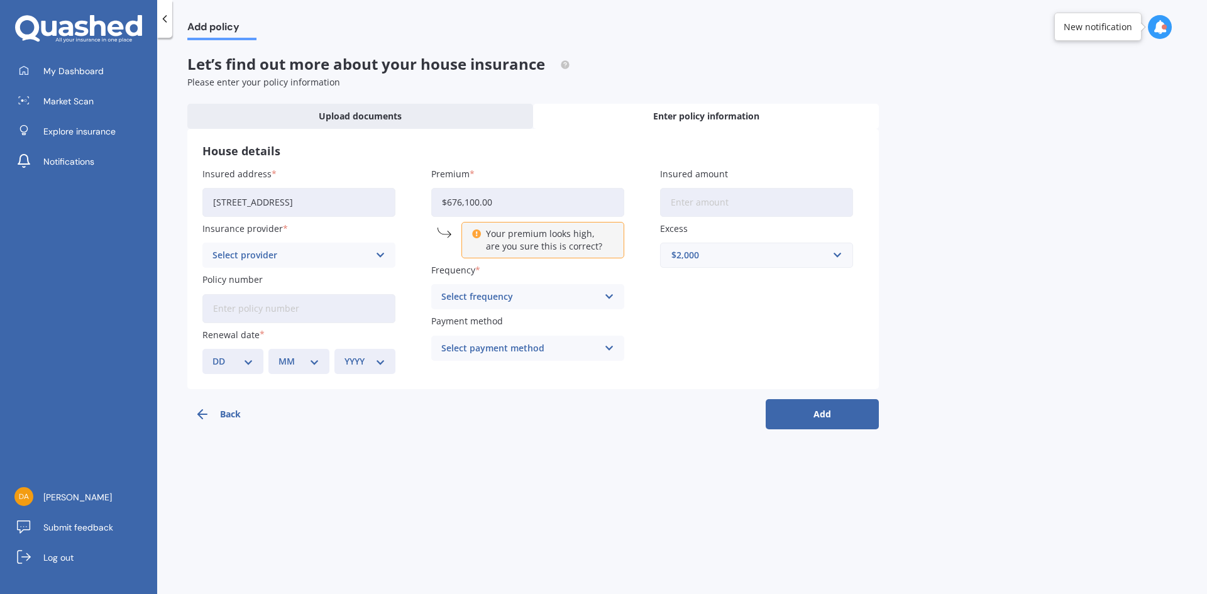
click at [476, 233] on icon at bounding box center [476, 232] width 9 height 9
click at [538, 156] on h3 "House details" at bounding box center [532, 151] width 661 height 14
click at [453, 204] on input "$676,100.00" at bounding box center [527, 202] width 193 height 29
click at [460, 204] on input "$676,100.00" at bounding box center [527, 202] width 193 height 29
click at [987, 242] on div "Add policy Let’s find out more about your house insurance Please enter your pol…" at bounding box center [682, 318] width 1050 height 556
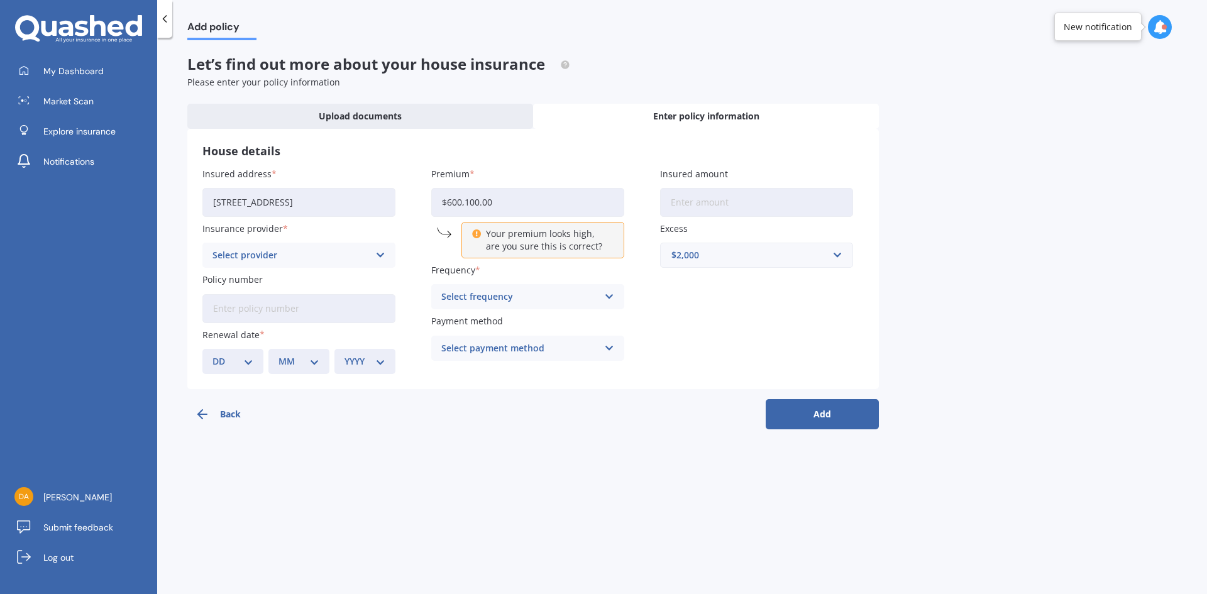
click at [450, 204] on input "$600,100.00" at bounding box center [527, 202] width 193 height 29
drag, startPoint x: 1029, startPoint y: 224, endPoint x: 1025, endPoint y: 230, distance: 6.7
click at [1028, 227] on div "Add policy Let’s find out more about your house insurance Please enter your pol…" at bounding box center [682, 318] width 1050 height 556
click at [723, 204] on input "Insured amount" at bounding box center [756, 202] width 193 height 29
click at [453, 202] on input "$500,100.00" at bounding box center [527, 202] width 193 height 29
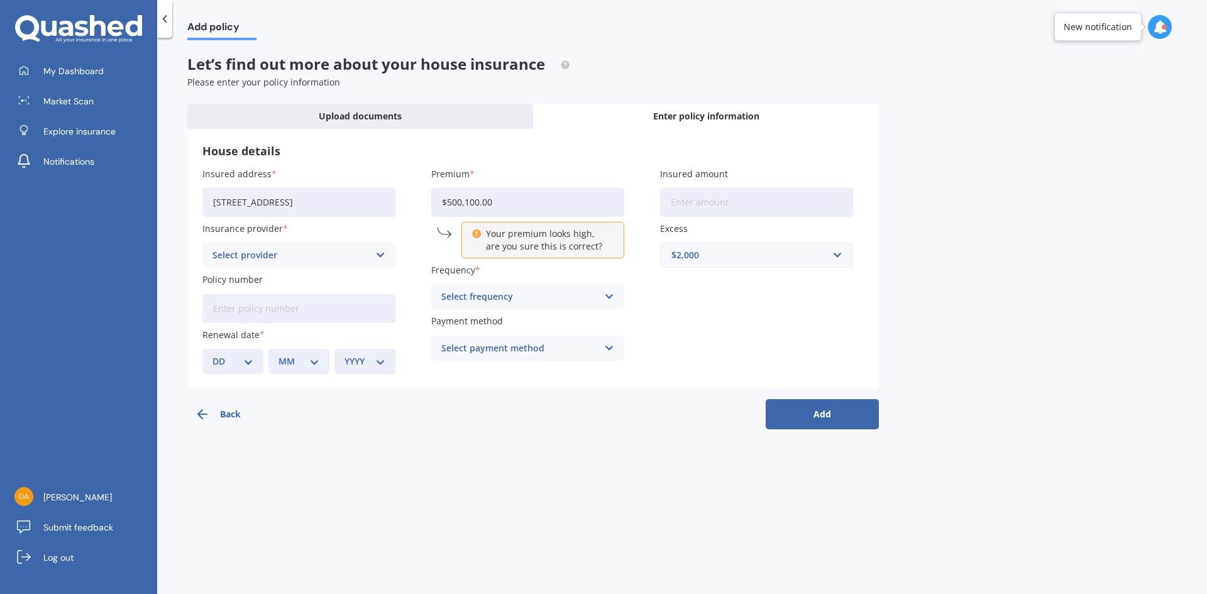
click at [501, 206] on input "$500,100.00" at bounding box center [527, 202] width 193 height 29
drag, startPoint x: 501, startPoint y: 206, endPoint x: 372, endPoint y: 215, distance: 129.2
click at [372, 215] on div "Insured address [STREET_ADDRESS] Insurance provider Select provider AA AMI AMP …" at bounding box center [532, 270] width 661 height 207
click at [451, 204] on input "$500,100.00" at bounding box center [527, 202] width 193 height 29
click at [462, 201] on input "$500,100.00" at bounding box center [527, 202] width 193 height 29
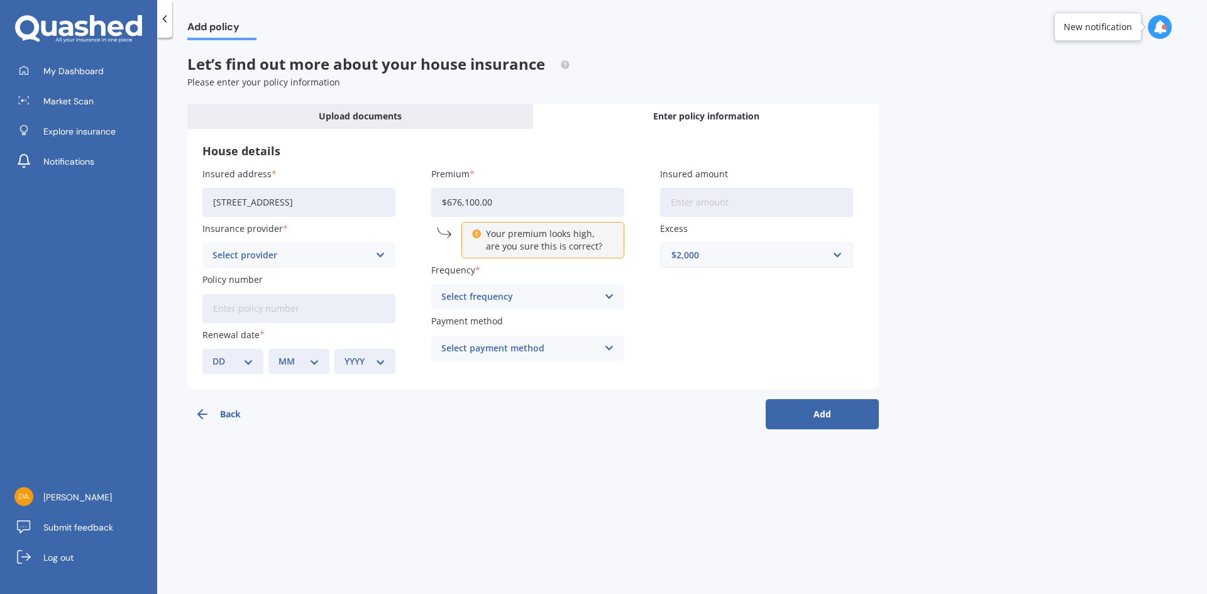
type input "$676,100.00"
drag, startPoint x: 992, startPoint y: 150, endPoint x: 734, endPoint y: 211, distance: 265.5
click at [992, 150] on div "Add policy Let’s find out more about your house insurance Please enter your pol…" at bounding box center [682, 318] width 1050 height 556
click at [717, 215] on input "Insured amount" at bounding box center [756, 202] width 193 height 29
click at [883, 138] on div "Add policy Let’s find out more about your house insurance Please enter your pol…" at bounding box center [682, 318] width 1050 height 556
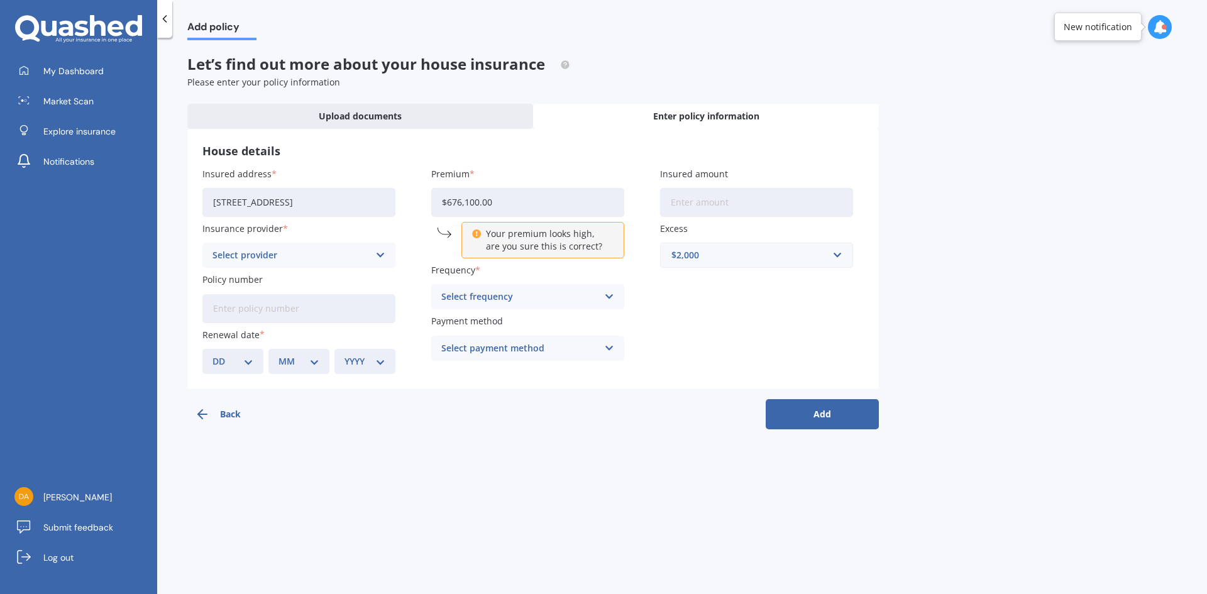
drag, startPoint x: 528, startPoint y: 207, endPoint x: 230, endPoint y: 211, distance: 298.1
click at [229, 209] on div "Insured address [STREET_ADDRESS] Insurance provider Select provider AA AMI AMP …" at bounding box center [532, 270] width 661 height 207
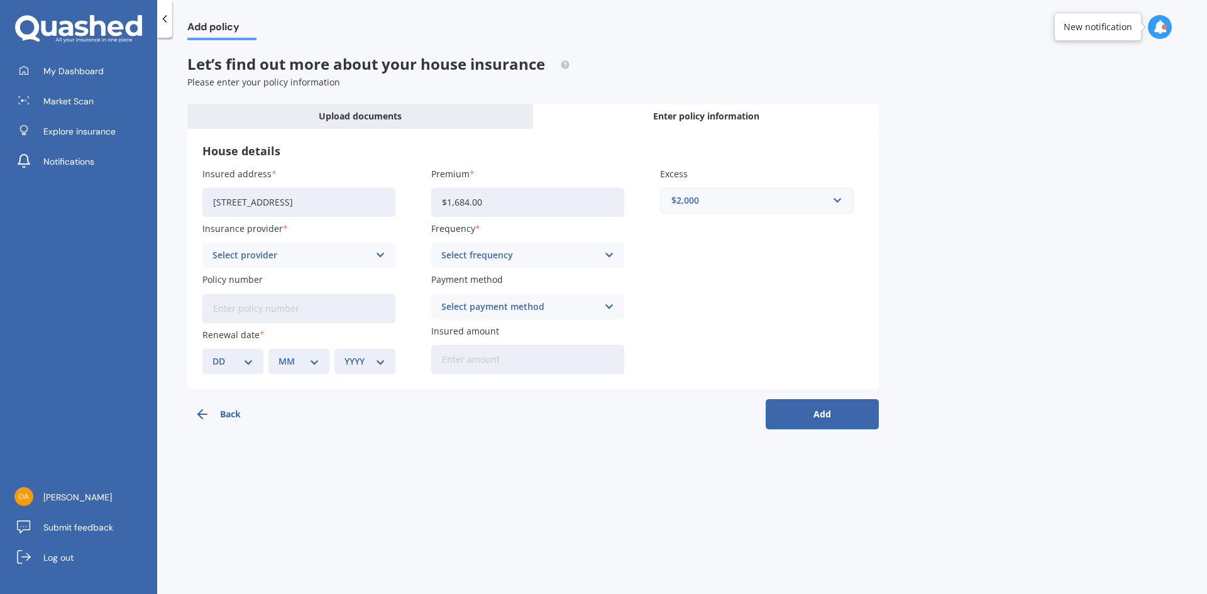
type input "$1,684.00"
click at [958, 185] on div "Add policy Let’s find out more about your house insurance Please enter your pol…" at bounding box center [682, 318] width 1050 height 556
click at [316, 255] on div "Select provider" at bounding box center [291, 255] width 157 height 14
click at [941, 148] on div "Add policy Let’s find out more about your house insurance Please enter your pol…" at bounding box center [682, 318] width 1050 height 556
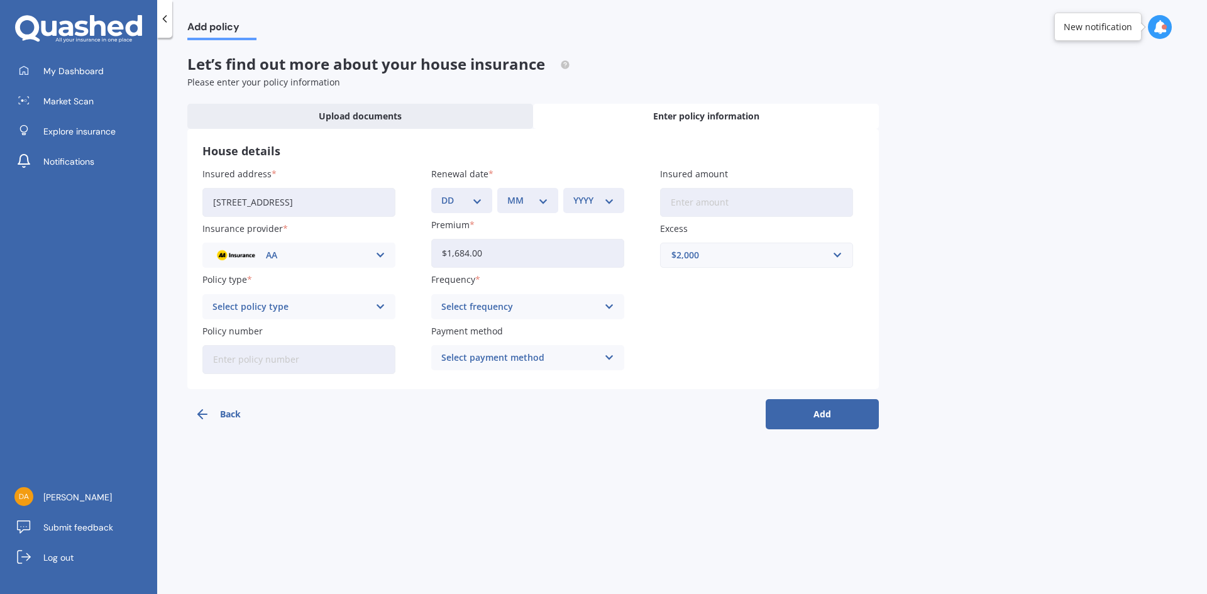
click at [466, 198] on select "DD 01 02 03 04 05 06 07 08 09 10 11 12 13 14 15 16 17 18 19 20 21 22 23 24 25 2…" at bounding box center [461, 201] width 41 height 14
select select "02"
click at [441, 194] on select "DD 01 02 03 04 05 06 07 08 09 10 11 12 13 14 15 16 17 18 19 20 21 22 23 24 25 2…" at bounding box center [461, 201] width 41 height 14
click at [526, 204] on select "MM 01 02 03 04 05 06 07 08 09 10 11 12" at bounding box center [527, 201] width 41 height 14
click at [507, 194] on select "MM 01 02 03 04 05 06 07 08 09 10 11 12" at bounding box center [527, 201] width 41 height 14
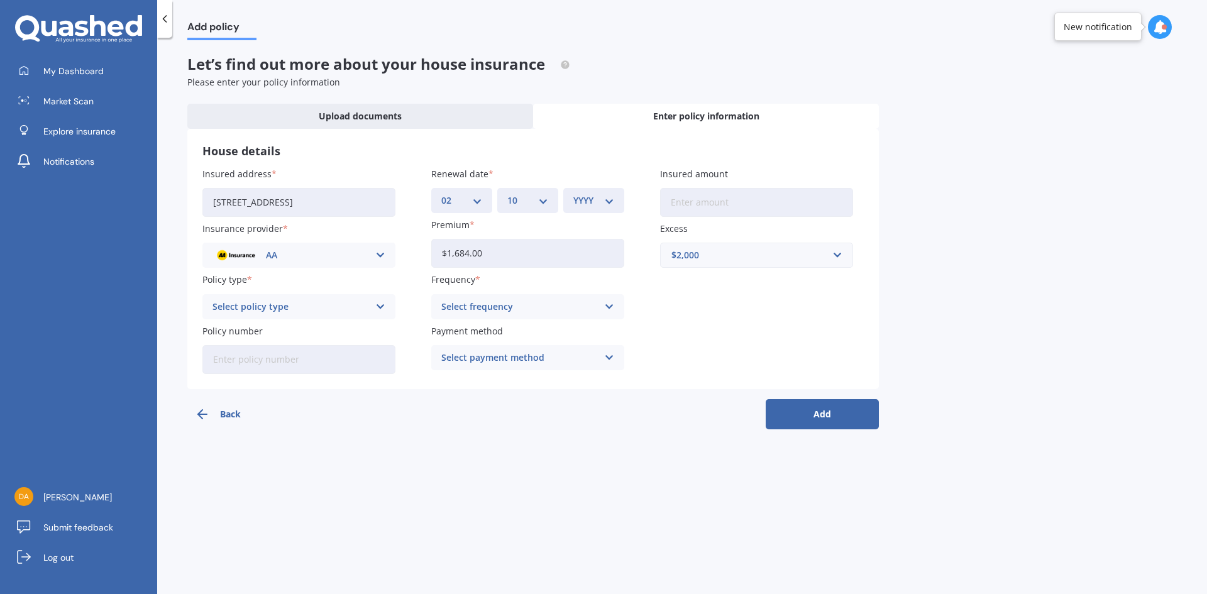
click at [543, 191] on div "MM 01 02 03 04 05 06 07 08 09 10 11 12" at bounding box center [527, 200] width 61 height 25
click at [545, 204] on select "MM 01 02 03 04 05 06 07 08 09 10 11 12" at bounding box center [527, 201] width 41 height 14
select select "09"
click at [507, 194] on select "MM 01 02 03 04 05 06 07 08 09 10 11 12" at bounding box center [527, 201] width 41 height 14
click at [599, 206] on select "YYYY 2027 2026 2025 2024 2023 2022 2021 2020 2019 2018 2017 2016 2015 2014 2013…" at bounding box center [593, 201] width 41 height 14
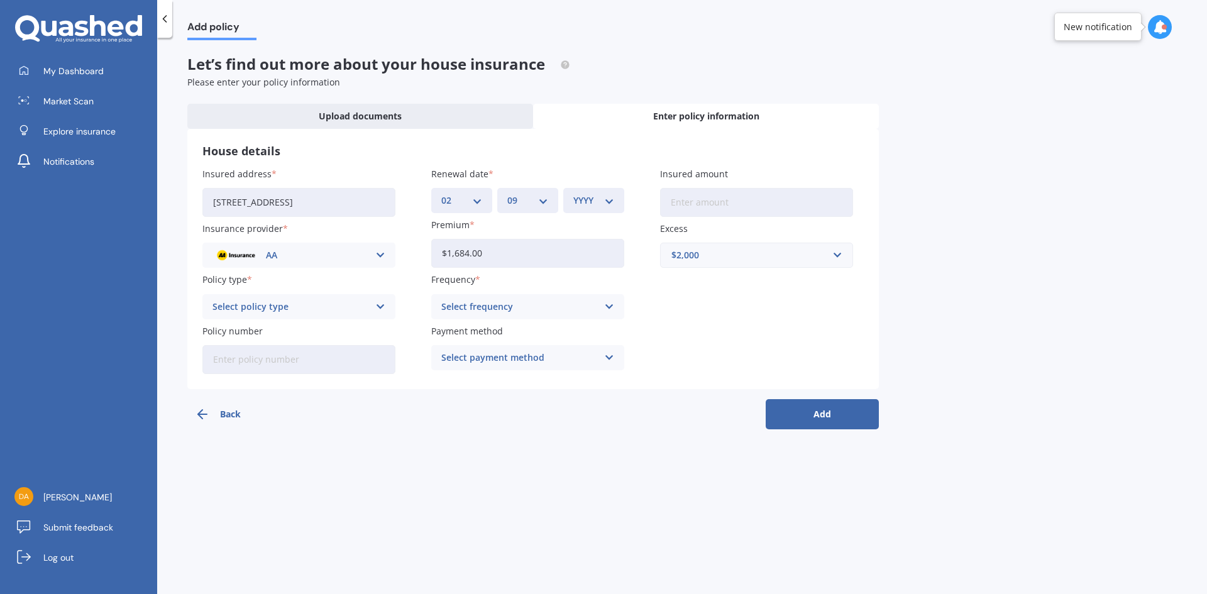
select select "2025"
click at [573, 194] on select "YYYY 2027 2026 2025 2024 2023 2022 2021 2020 2019 2018 2017 2016 2015 2014 2013…" at bounding box center [593, 201] width 41 height 14
click at [682, 204] on input "Insured amount" at bounding box center [756, 202] width 193 height 29
paste input "$676,100"
type input "$676,100"
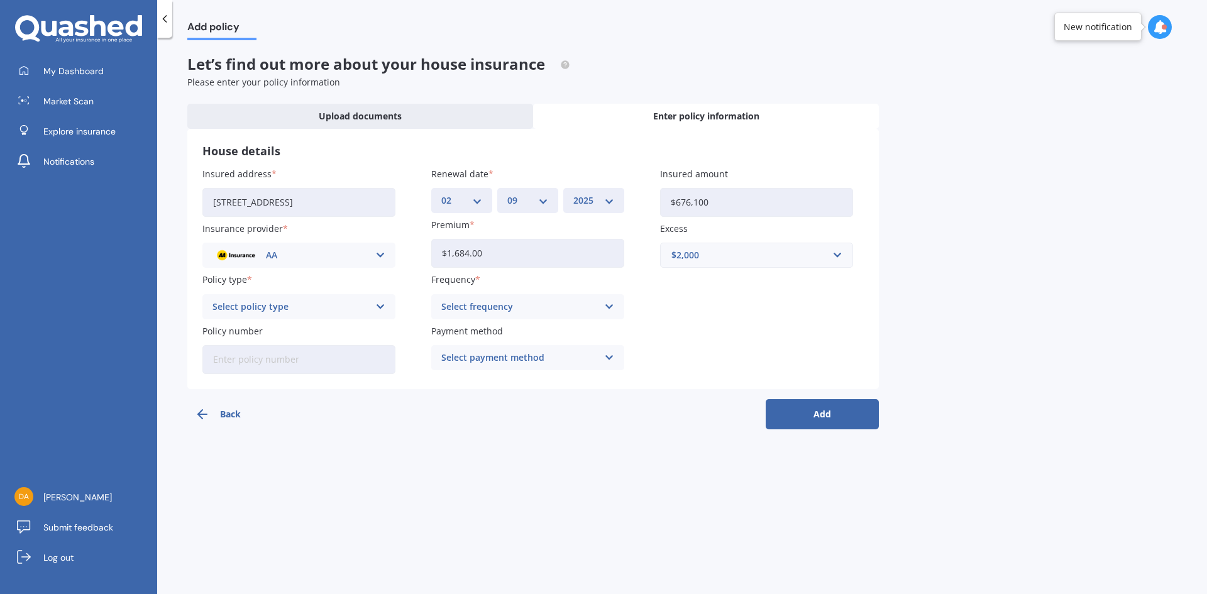
click at [954, 216] on div "Add policy Let’s find out more about your house insurance Please enter your pol…" at bounding box center [682, 318] width 1050 height 556
click at [299, 257] on div "AA" at bounding box center [291, 255] width 157 height 14
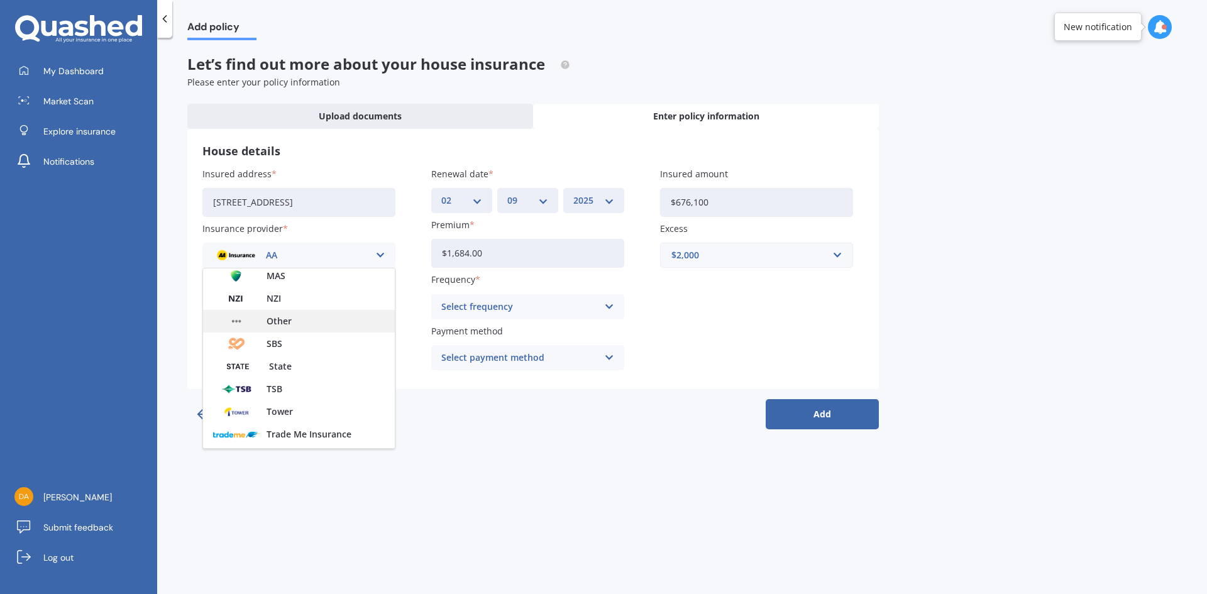
scroll to position [314, 0]
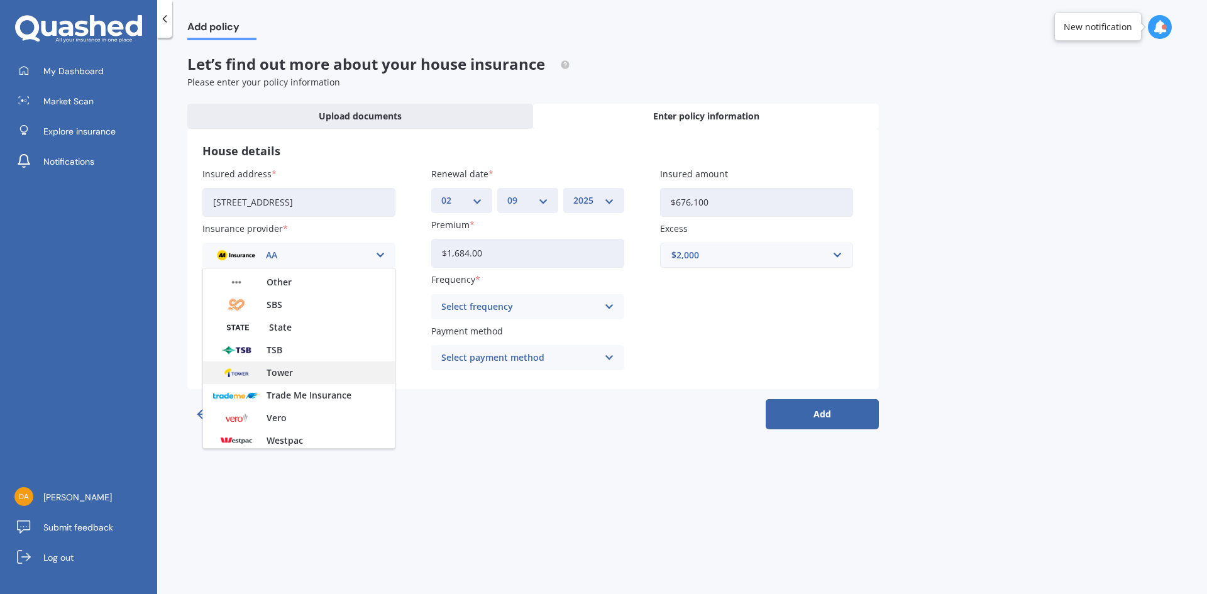
click at [287, 373] on span "Tower" at bounding box center [280, 372] width 26 height 9
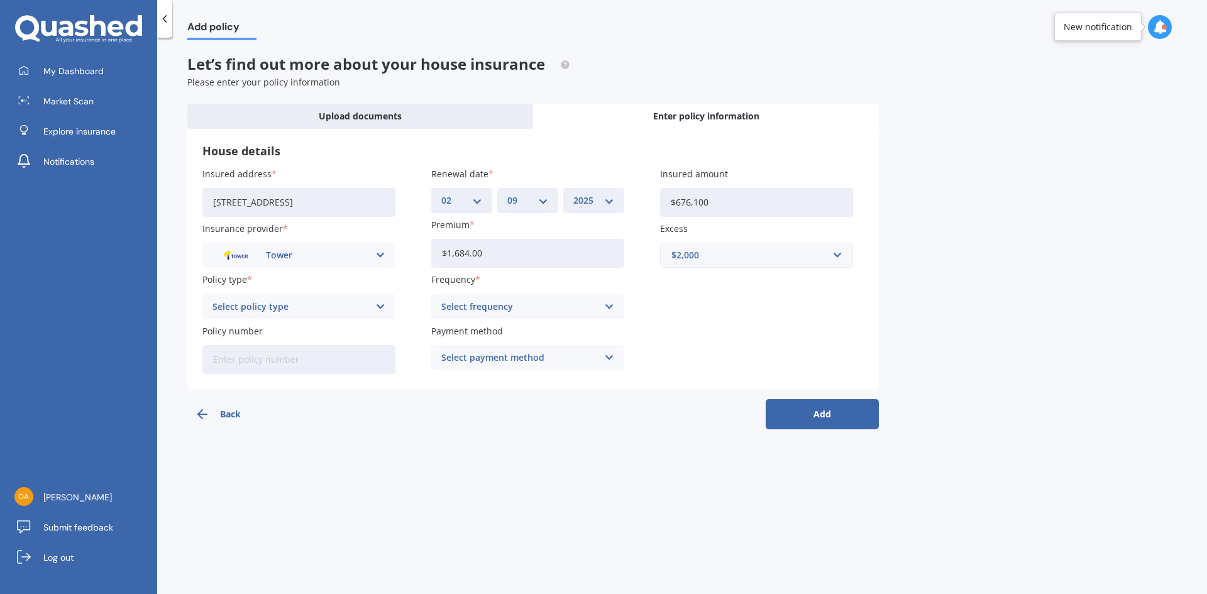
click at [258, 309] on div "Select policy type" at bounding box center [291, 307] width 157 height 14
click at [224, 382] on div "Plus" at bounding box center [299, 376] width 192 height 23
click at [463, 304] on div "Select frequency" at bounding box center [519, 307] width 157 height 14
click at [458, 329] on span "Yearly" at bounding box center [455, 331] width 26 height 9
click at [479, 355] on div "Select payment method" at bounding box center [519, 358] width 157 height 14
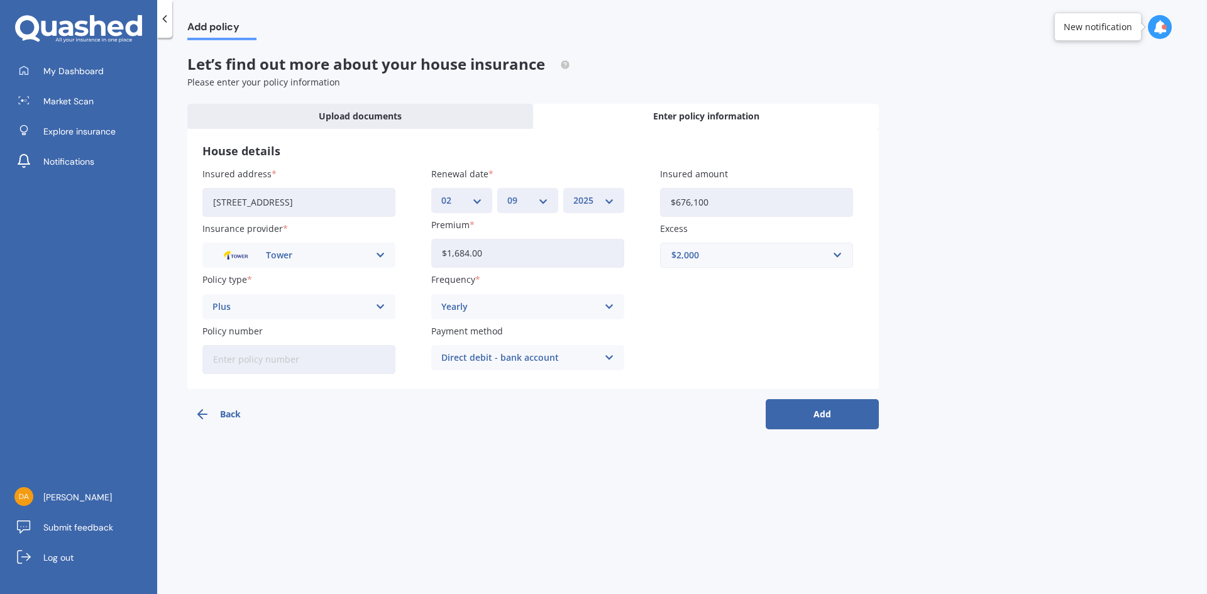
click at [269, 362] on input "Policy number" at bounding box center [298, 359] width 193 height 29
click at [314, 424] on div "Back Add" at bounding box center [533, 409] width 692 height 40
click at [384, 353] on input "Policy number" at bounding box center [298, 359] width 193 height 29
click at [372, 411] on div "Back Add" at bounding box center [533, 409] width 692 height 40
drag, startPoint x: 309, startPoint y: 350, endPoint x: 313, endPoint y: 360, distance: 10.5
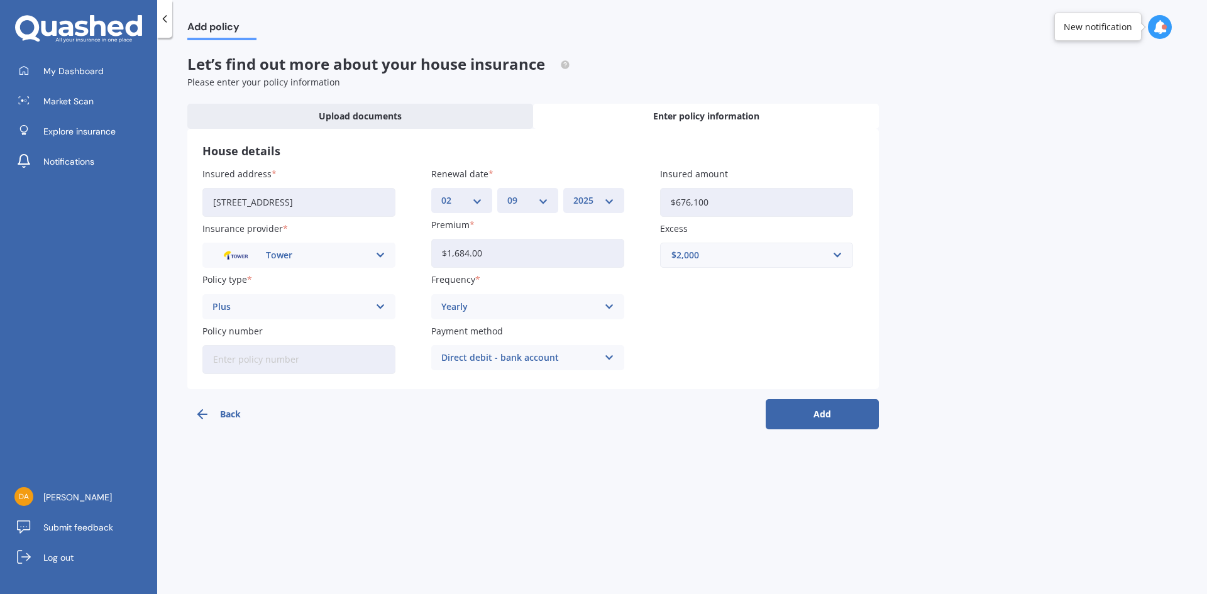
click at [309, 350] on input "Policy number" at bounding box center [298, 359] width 193 height 29
click at [338, 423] on div "Back Add" at bounding box center [533, 409] width 692 height 40
click at [348, 368] on input "Policy number" at bounding box center [298, 359] width 193 height 29
click at [391, 422] on div "Back Add" at bounding box center [533, 409] width 692 height 40
click at [272, 373] on input "Policy number" at bounding box center [298, 359] width 193 height 29
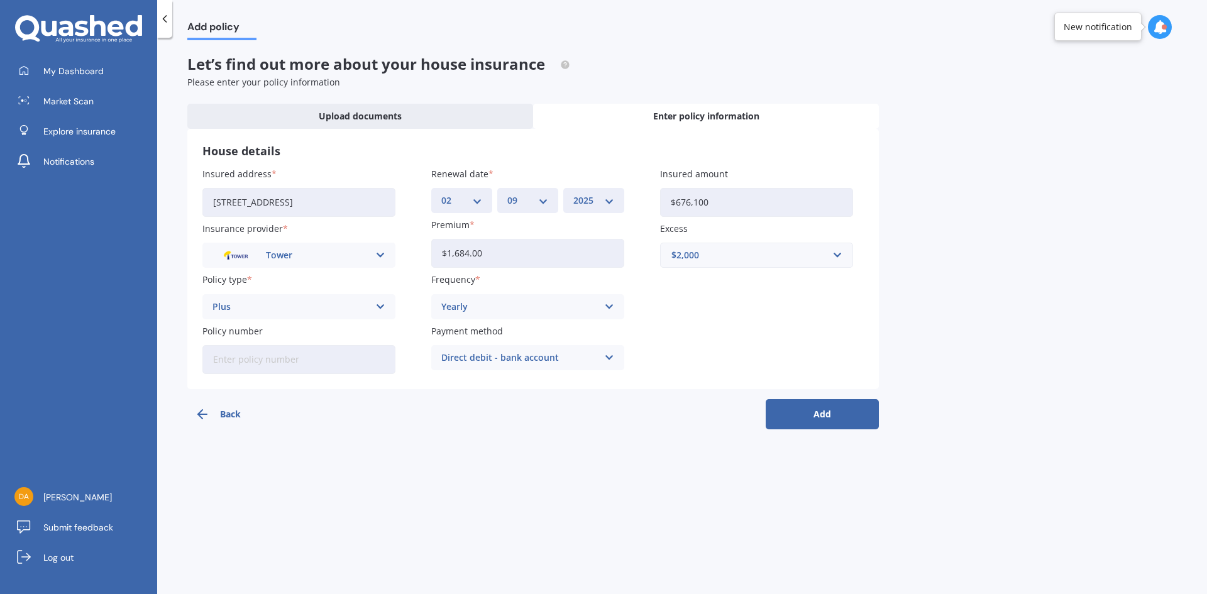
paste input "P00003746518"
type input "P00003746518"
click at [410, 458] on div "Add policy Let’s find out more about your house insurance Please enter your pol…" at bounding box center [682, 318] width 1050 height 556
click at [499, 362] on div "Direct debit - bank account" at bounding box center [519, 358] width 157 height 14
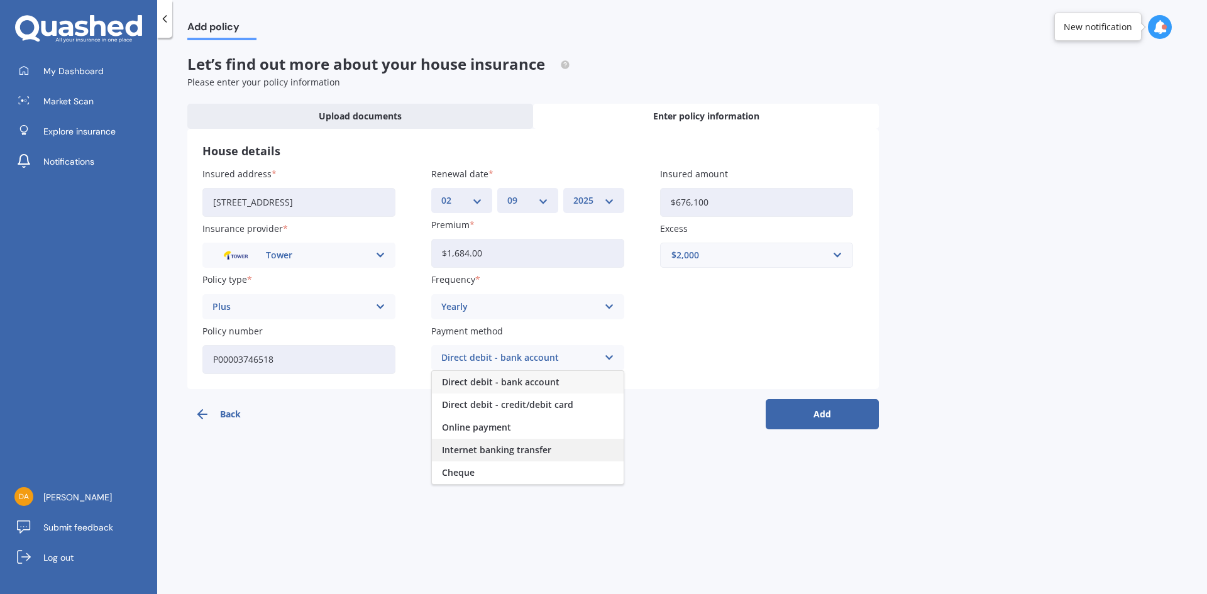
click at [519, 453] on span "Internet banking transfer" at bounding box center [496, 450] width 109 height 9
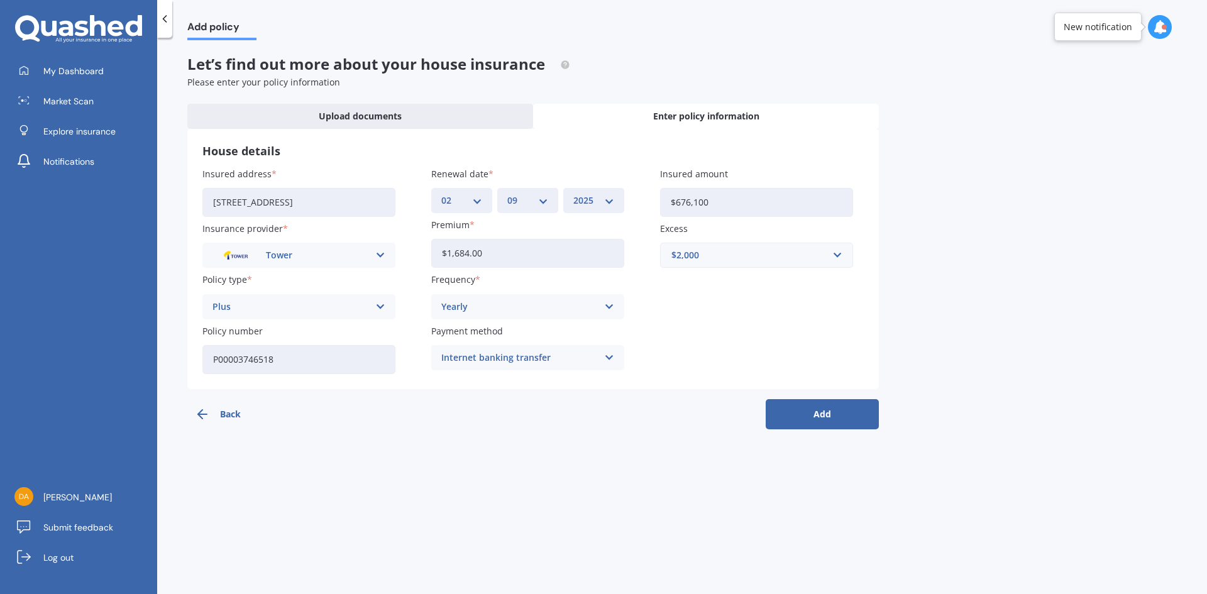
click at [486, 358] on div "Internet banking transfer" at bounding box center [519, 358] width 157 height 14
click at [311, 476] on div "Add policy Let’s find out more about your house insurance Please enter your pol…" at bounding box center [682, 318] width 1050 height 556
click at [803, 416] on button "Add" at bounding box center [822, 414] width 113 height 30
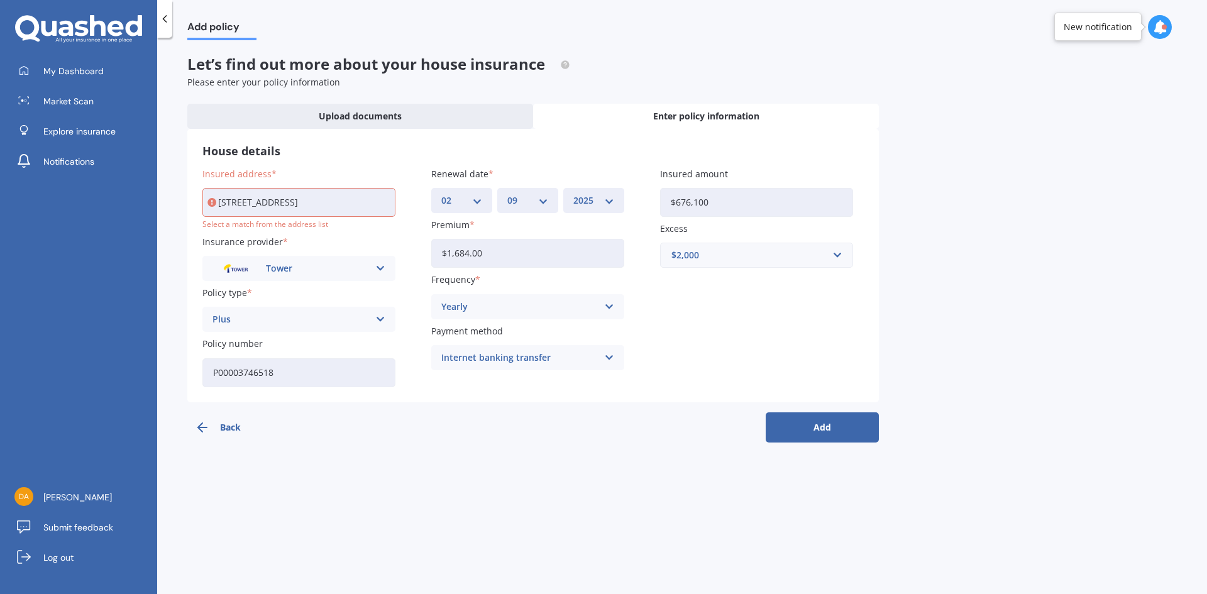
click at [279, 201] on input "[STREET_ADDRESS]" at bounding box center [298, 202] width 193 height 29
click at [348, 202] on input "[STREET_ADDRESS]" at bounding box center [298, 202] width 193 height 29
click at [344, 202] on input "[STREET_ADDRESS]" at bounding box center [298, 202] width 193 height 29
type input "[STREET_ADDRESS]"
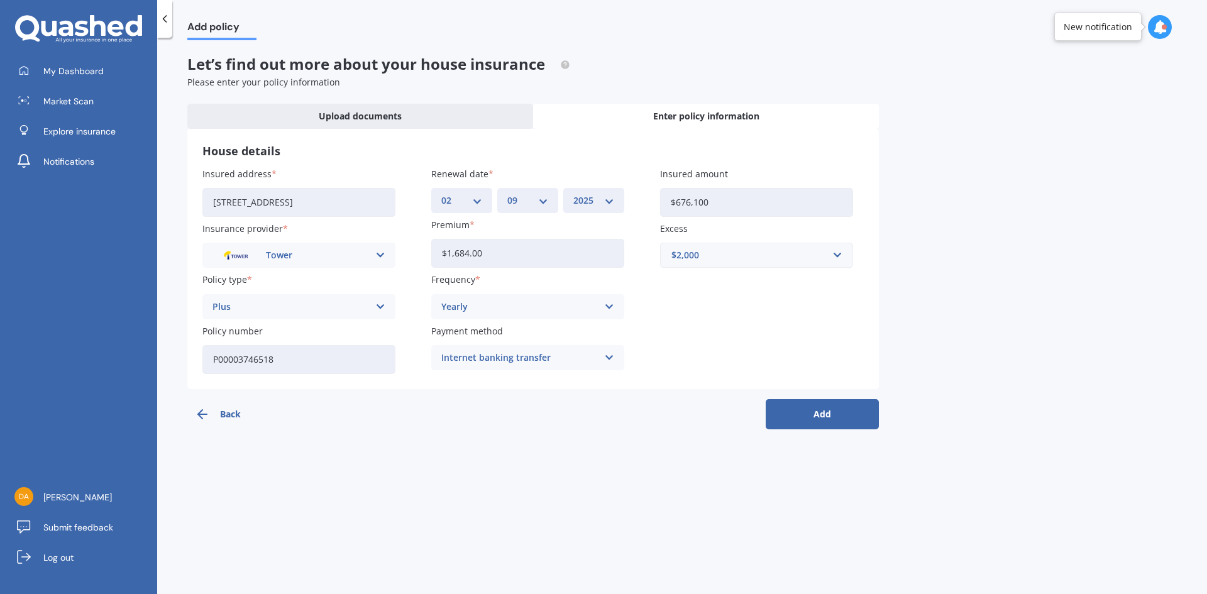
click at [831, 417] on button "Add" at bounding box center [822, 414] width 113 height 30
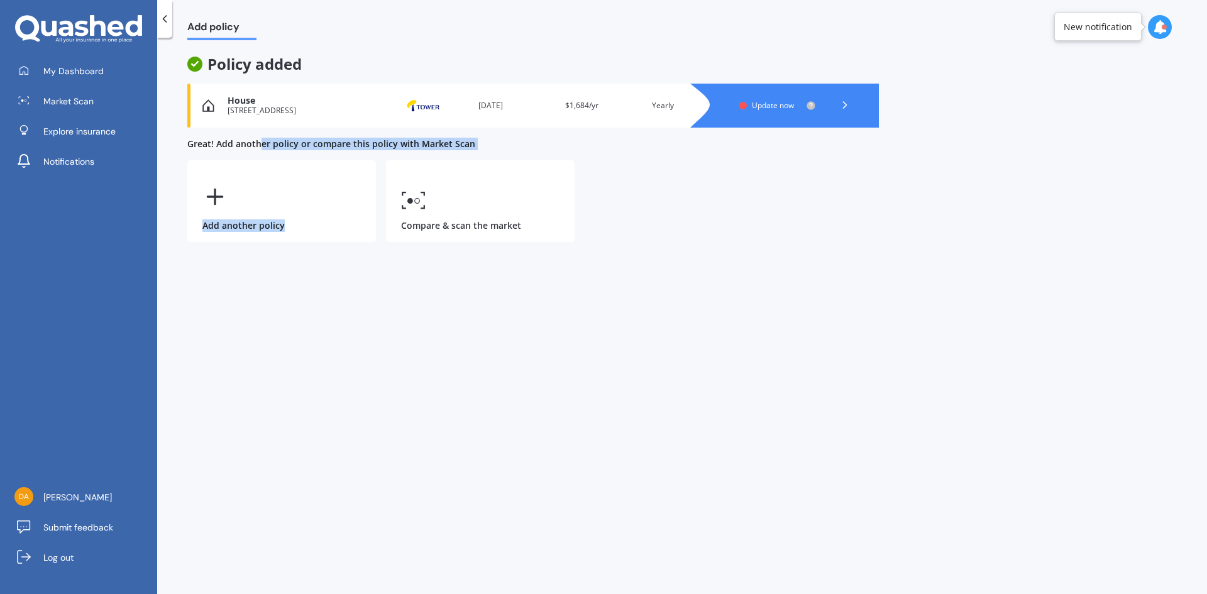
drag, startPoint x: 266, startPoint y: 148, endPoint x: 445, endPoint y: 157, distance: 179.4
click at [445, 157] on div "Policy added House [STREET_ADDRESS] Provider Renewal date [DATE] Premium $1,684…" at bounding box center [533, 148] width 692 height 187
click at [501, 412] on div "Add policy Policy added House [STREET_ADDRESS] Provider Renewal date [DATE] Pre…" at bounding box center [682, 318] width 1050 height 556
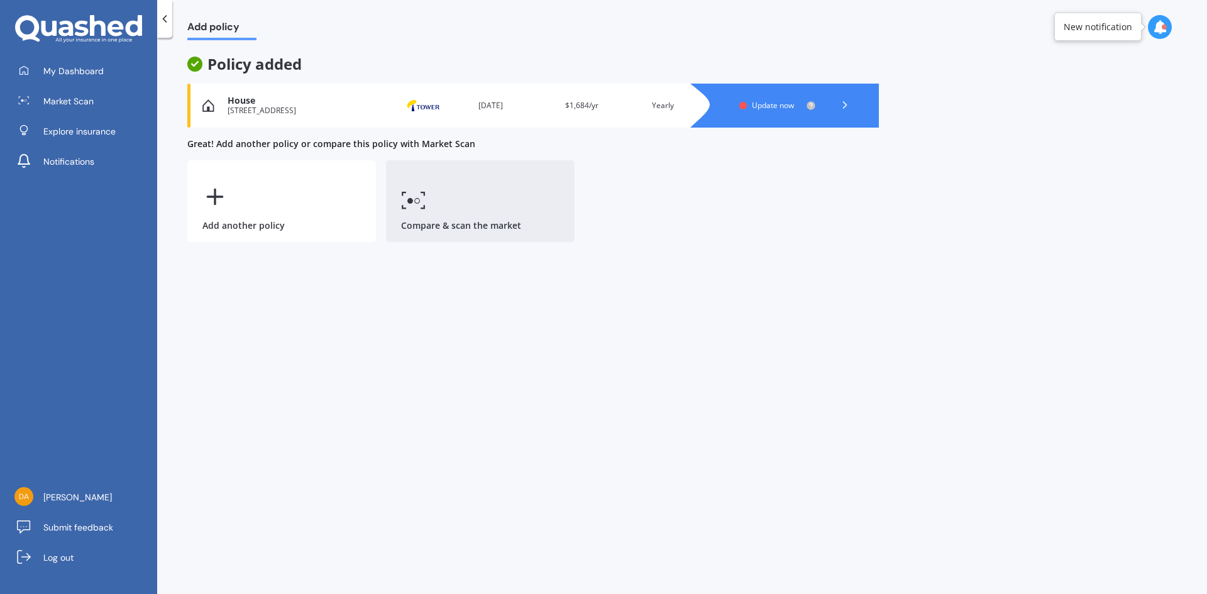
click at [472, 199] on link "Compare & scan the market" at bounding box center [480, 201] width 189 height 82
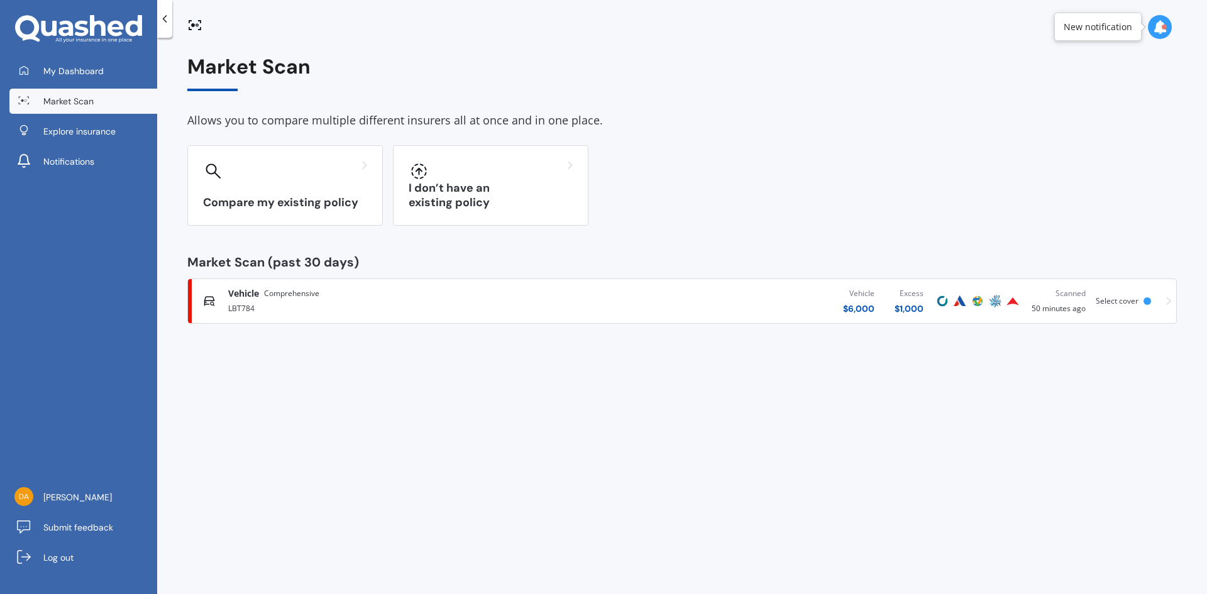
click at [337, 368] on div "Market Scan Allows you to compare multiple different insurers all at once and i…" at bounding box center [682, 318] width 1050 height 556
click at [287, 396] on div "Market Scan Allows you to compare multiple different insurers all at once and i…" at bounding box center [682, 318] width 1050 height 556
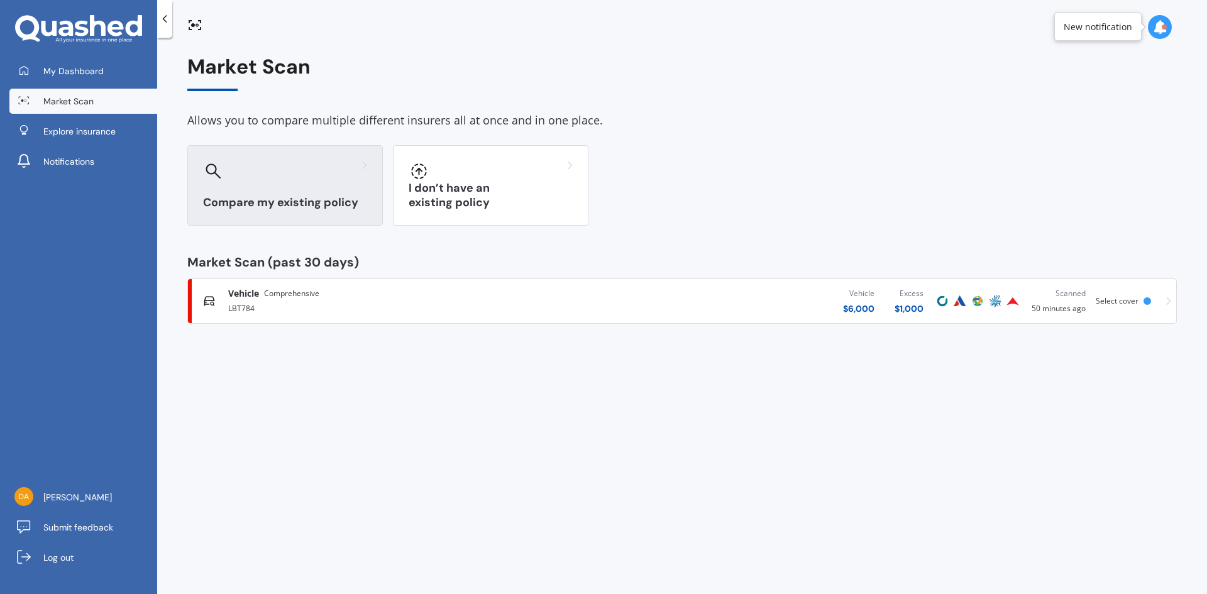
click at [336, 191] on div "Compare my existing policy" at bounding box center [285, 185] width 196 height 80
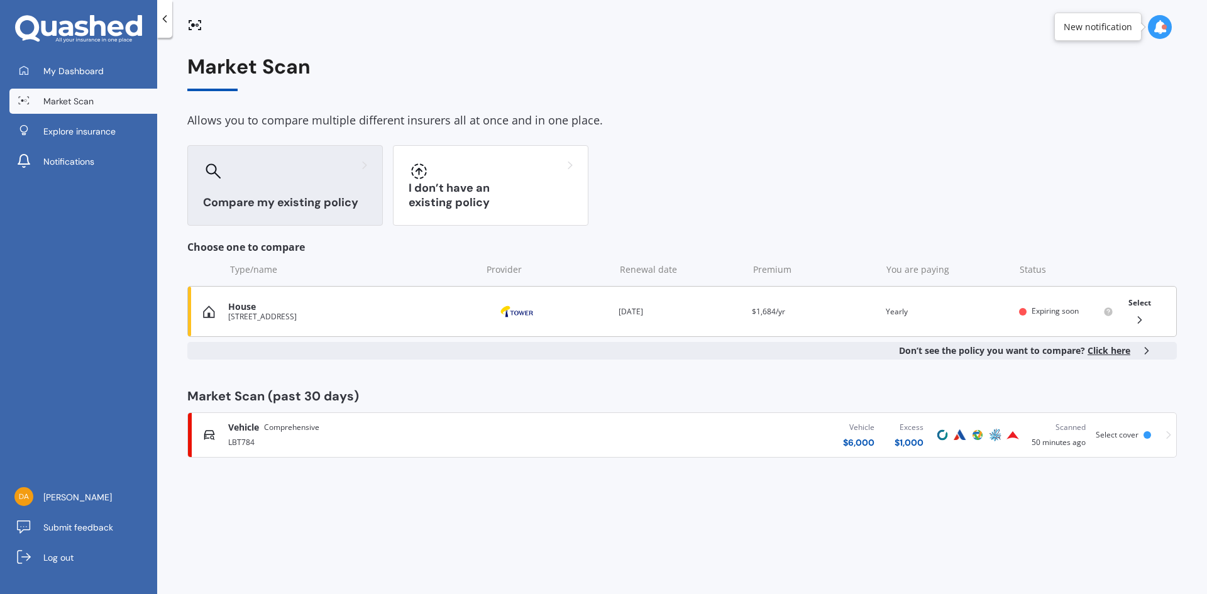
click at [304, 317] on div "[STREET_ADDRESS]" at bounding box center [351, 317] width 247 height 9
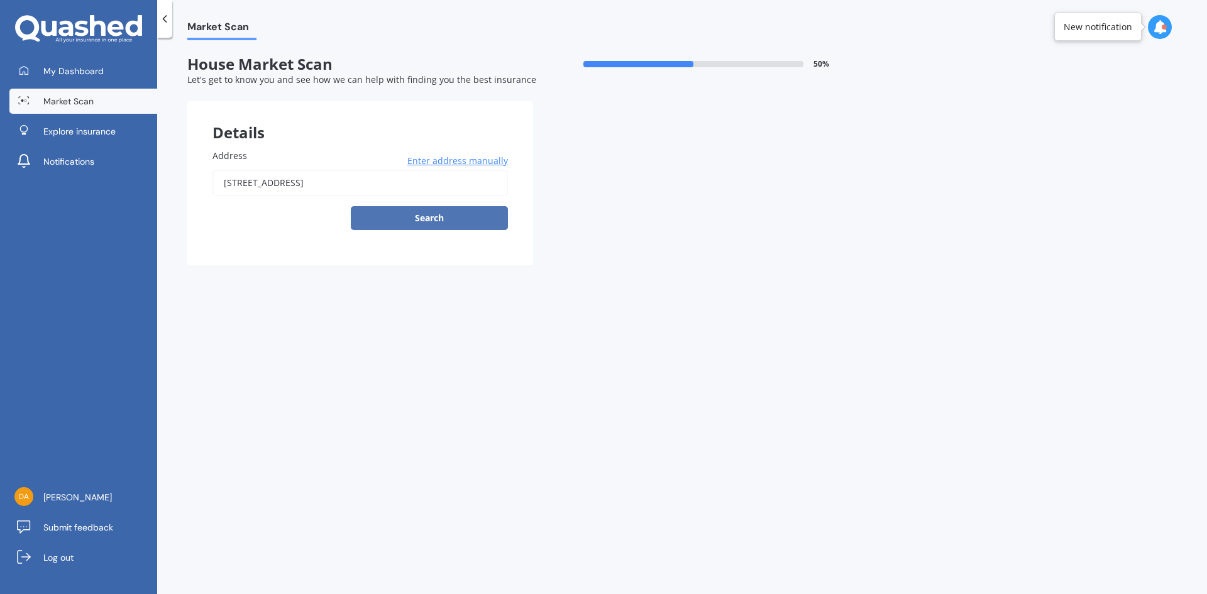
click at [443, 219] on button "Search" at bounding box center [429, 218] width 157 height 24
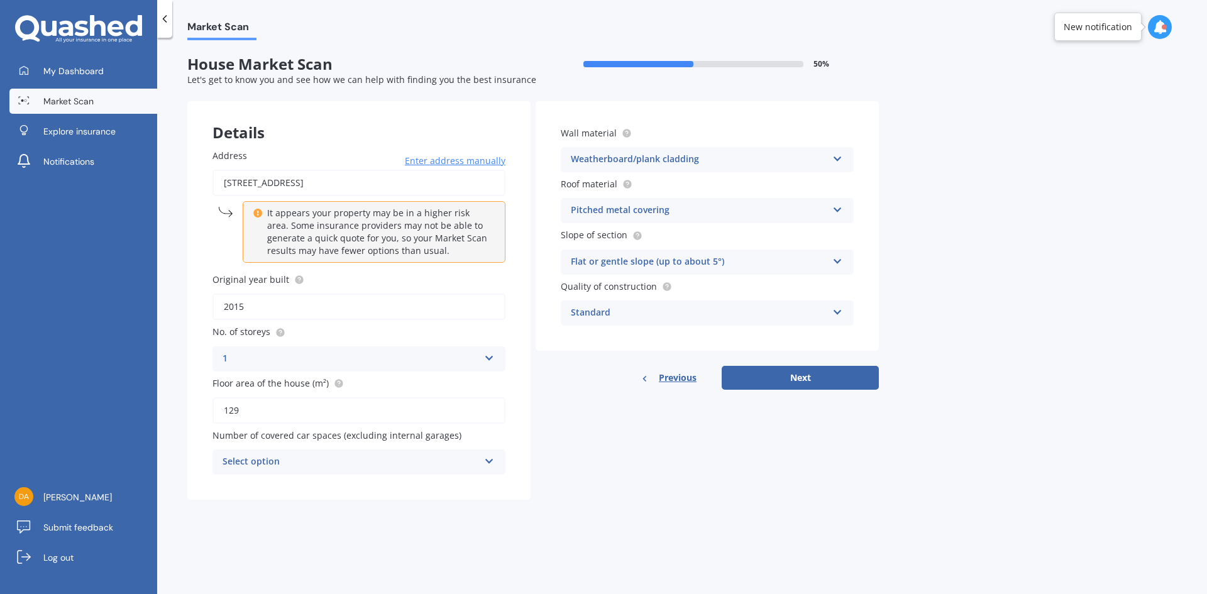
click at [325, 183] on input "[STREET_ADDRESS]" at bounding box center [359, 183] width 293 height 26
type input "[STREET_ADDRESS]"
click at [241, 308] on input "2015" at bounding box center [359, 307] width 293 height 26
click at [257, 304] on input "2015" at bounding box center [359, 307] width 293 height 26
click at [366, 523] on div "Market Scan House Market Scan 50 % Let's get to know you and see how we can hel…" at bounding box center [682, 318] width 1050 height 556
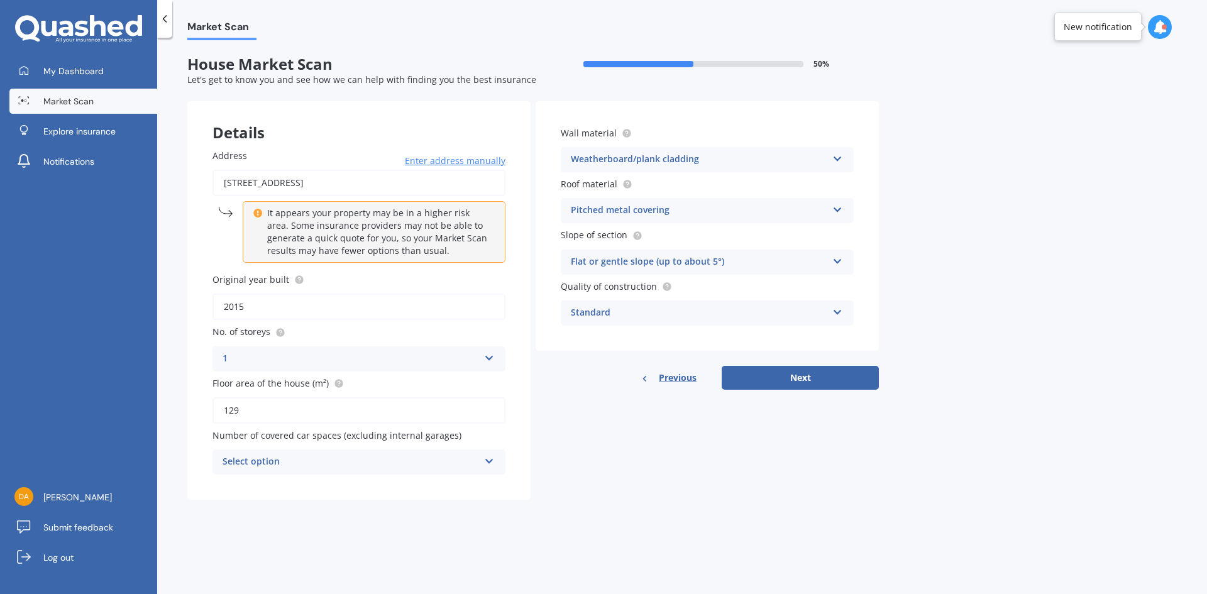
click at [294, 458] on div "Select option" at bounding box center [351, 462] width 257 height 15
click at [294, 458] on div "0" at bounding box center [351, 462] width 257 height 15
drag, startPoint x: 323, startPoint y: 516, endPoint x: 308, endPoint y: 475, distance: 43.4
click at [321, 516] on div "Market Scan House Market Scan 50 % Let's get to know you and see how we can hel…" at bounding box center [682, 318] width 1050 height 556
click at [302, 463] on div "Select option" at bounding box center [353, 462] width 250 height 14
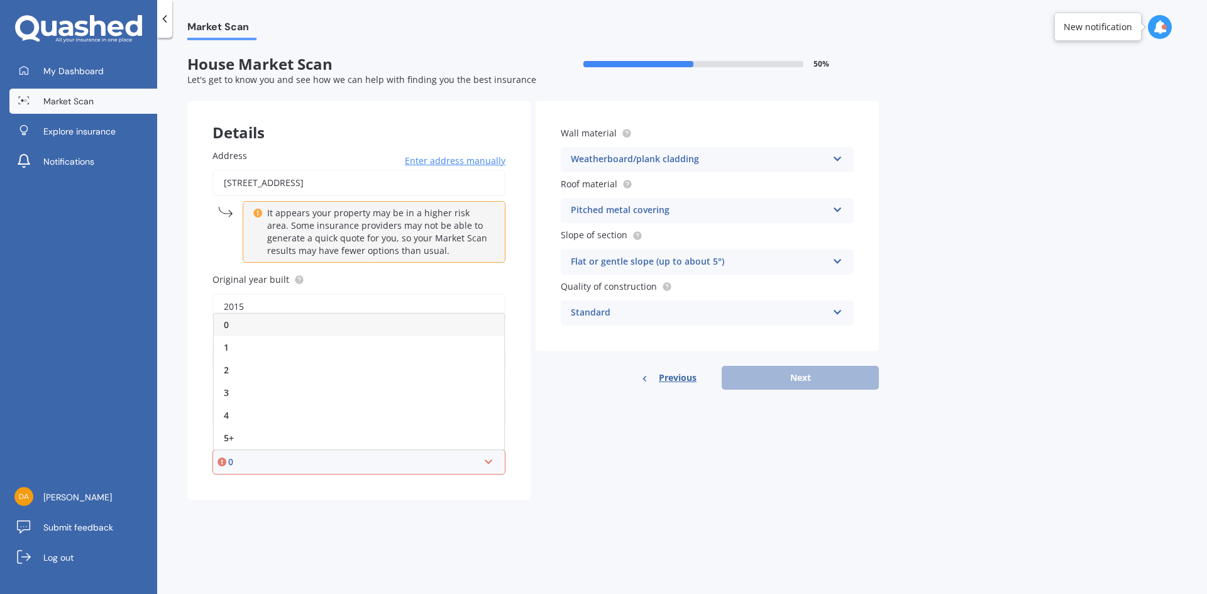
click at [301, 463] on div "0" at bounding box center [353, 462] width 250 height 14
click at [318, 523] on div "Market Scan House Market Scan 50 % Let's get to know you and see how we can hel…" at bounding box center [682, 318] width 1050 height 556
click at [275, 468] on div "Select option" at bounding box center [353, 462] width 250 height 14
click at [275, 468] on div "0" at bounding box center [353, 462] width 250 height 14
click at [294, 460] on div "Select option" at bounding box center [353, 462] width 250 height 14
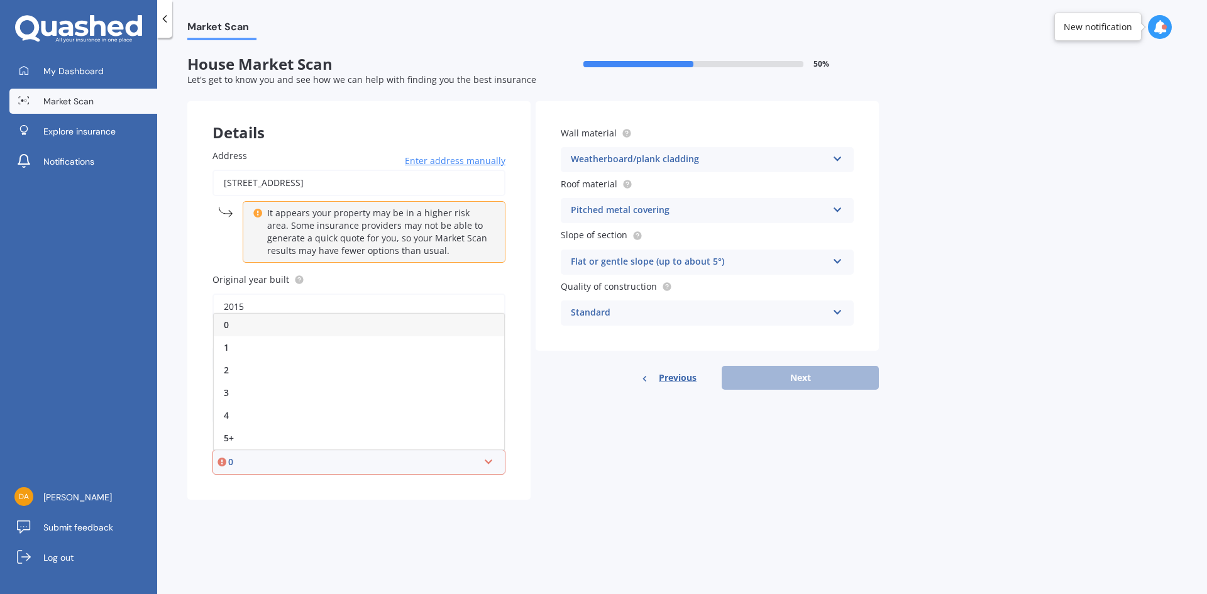
click at [241, 326] on div "0" at bounding box center [359, 325] width 290 height 23
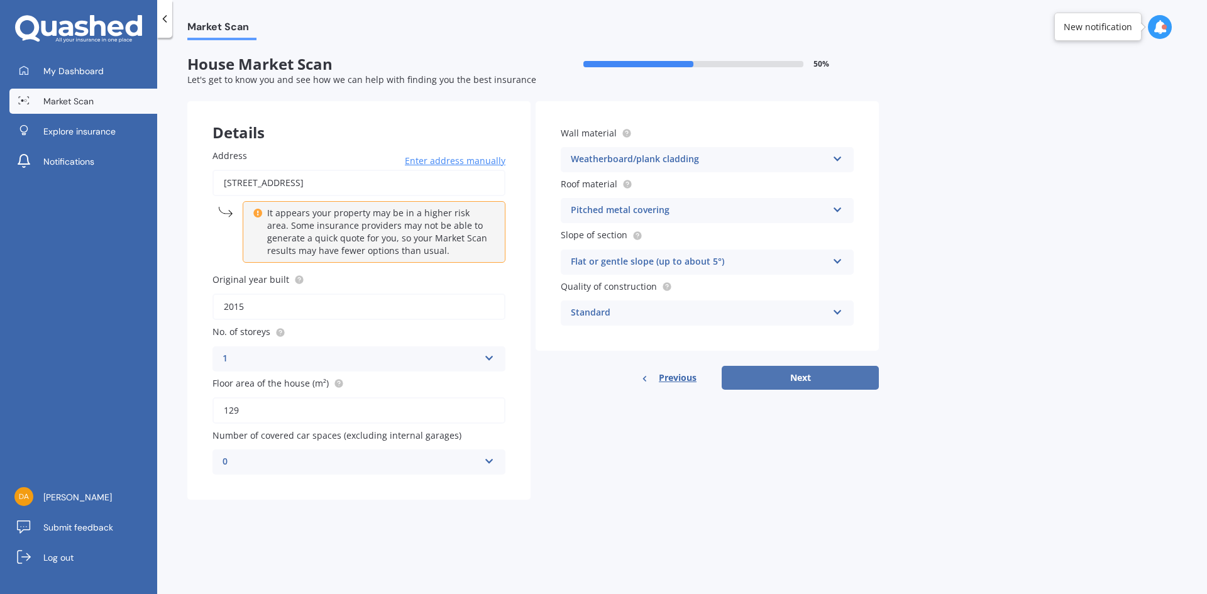
click at [769, 371] on button "Next" at bounding box center [800, 378] width 157 height 24
select select "02"
select select "06"
select select "1997"
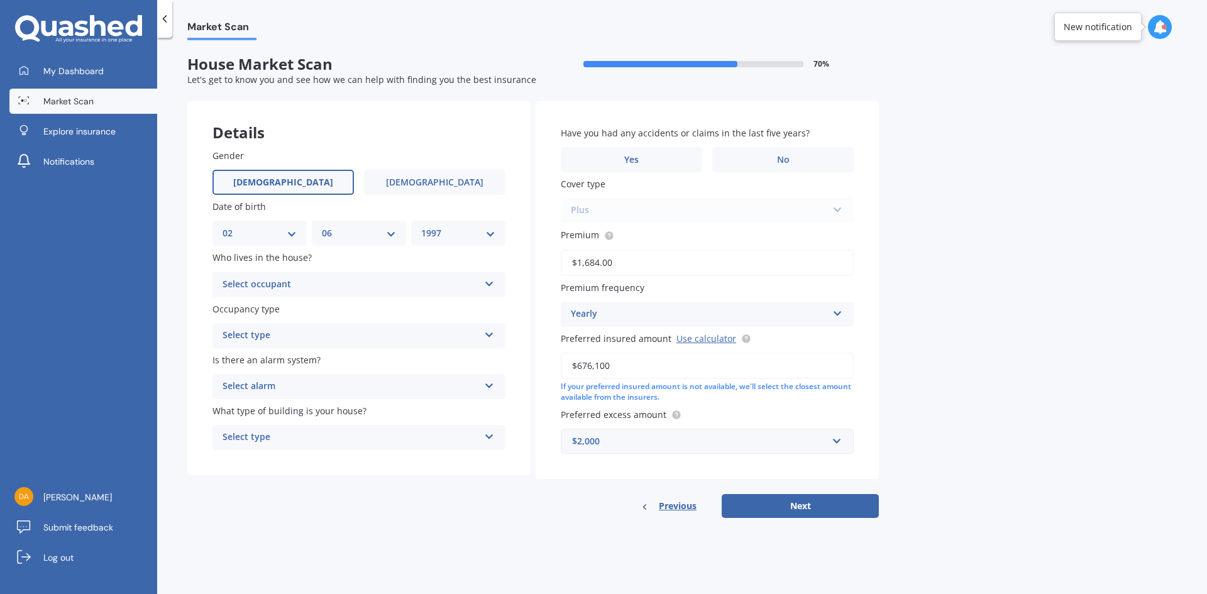
click at [284, 286] on div "Select occupant" at bounding box center [351, 284] width 257 height 15
click at [281, 335] on span "Owner + Boarder" at bounding box center [259, 332] width 73 height 12
click at [266, 331] on div "Select type" at bounding box center [351, 335] width 257 height 15
click at [266, 360] on span "Permanent" at bounding box center [247, 360] width 48 height 12
click at [286, 391] on div "Select alarm" at bounding box center [351, 386] width 257 height 15
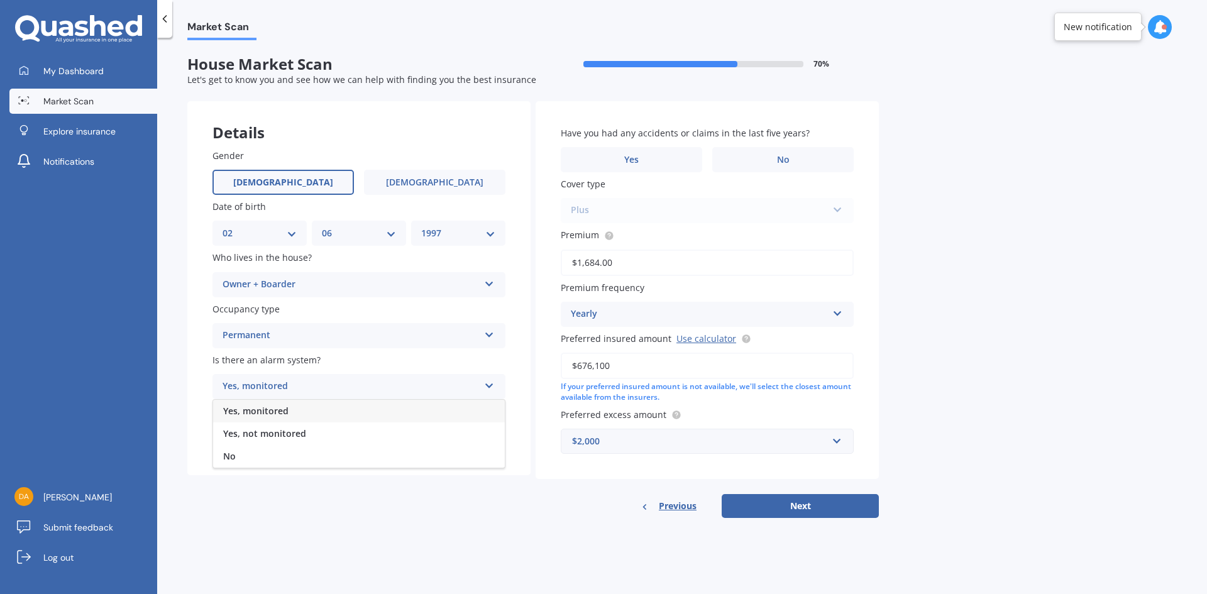
click at [235, 453] on div "No" at bounding box center [359, 456] width 292 height 23
click at [294, 435] on div "Select type" at bounding box center [351, 437] width 257 height 15
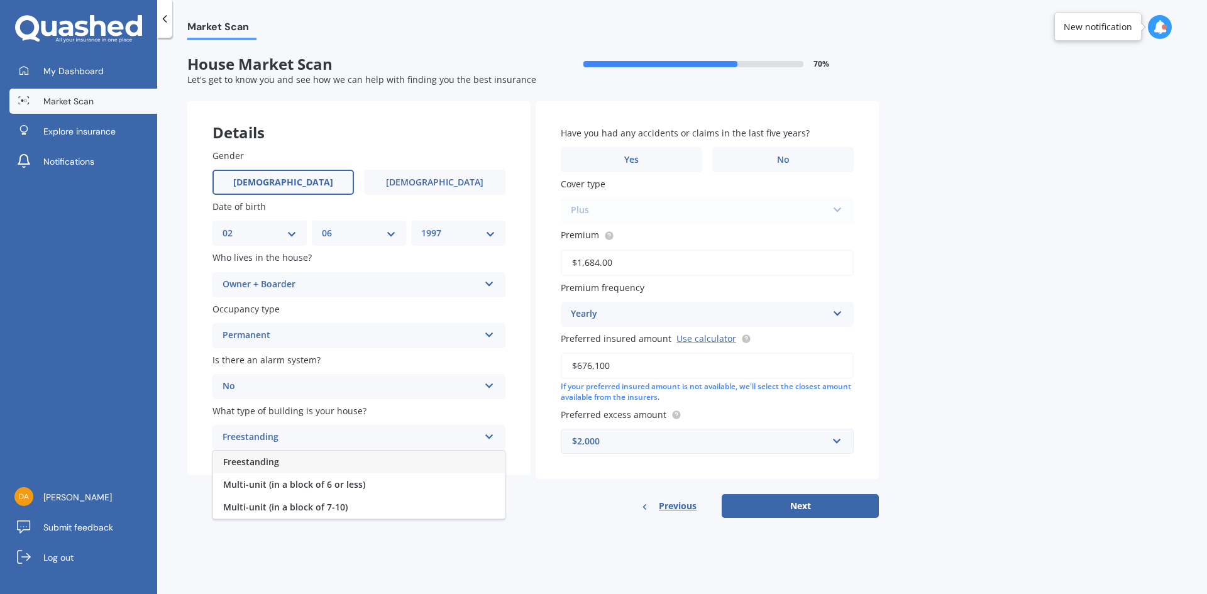
click at [279, 459] on span "Freestanding" at bounding box center [251, 462] width 56 height 12
click at [757, 153] on label "No" at bounding box center [782, 159] width 141 height 25
click at [0, 0] on input "No" at bounding box center [0, 0] width 0 height 0
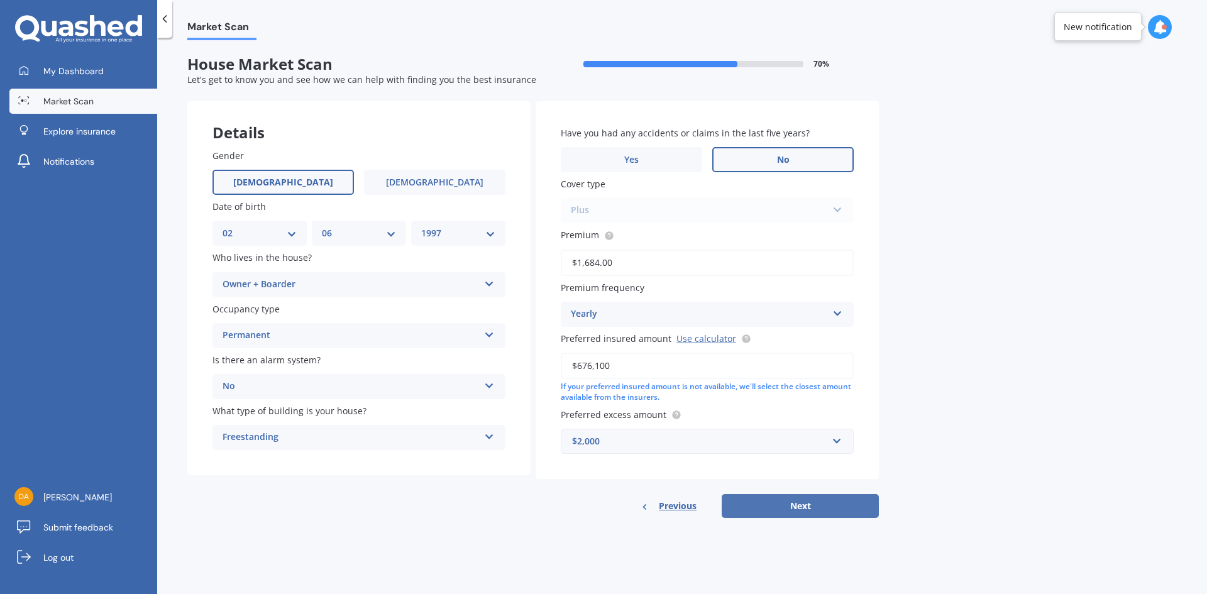
click at [790, 508] on button "Next" at bounding box center [800, 506] width 157 height 24
select select "02"
select select "06"
select select "1997"
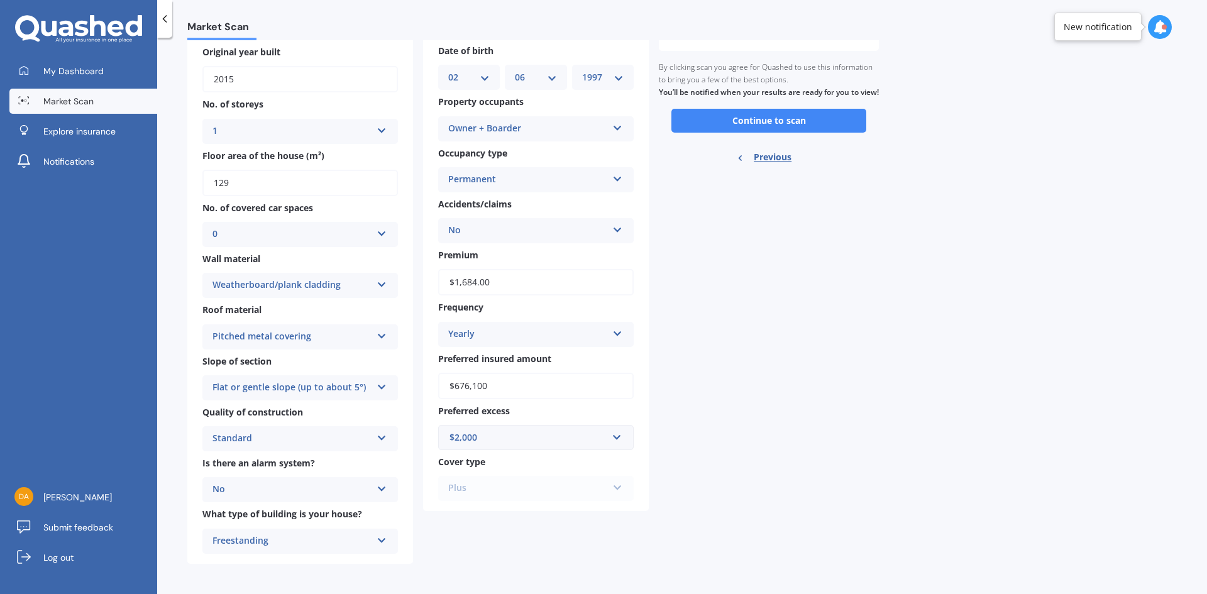
scroll to position [121, 0]
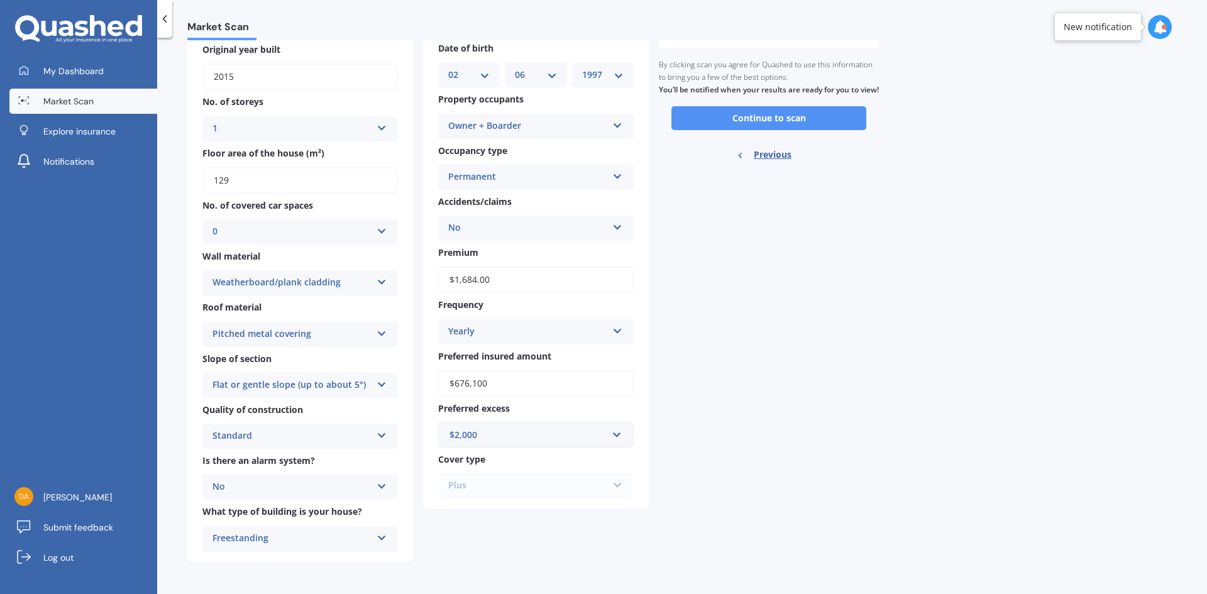
click at [738, 130] on button "Continue to scan" at bounding box center [769, 118] width 195 height 24
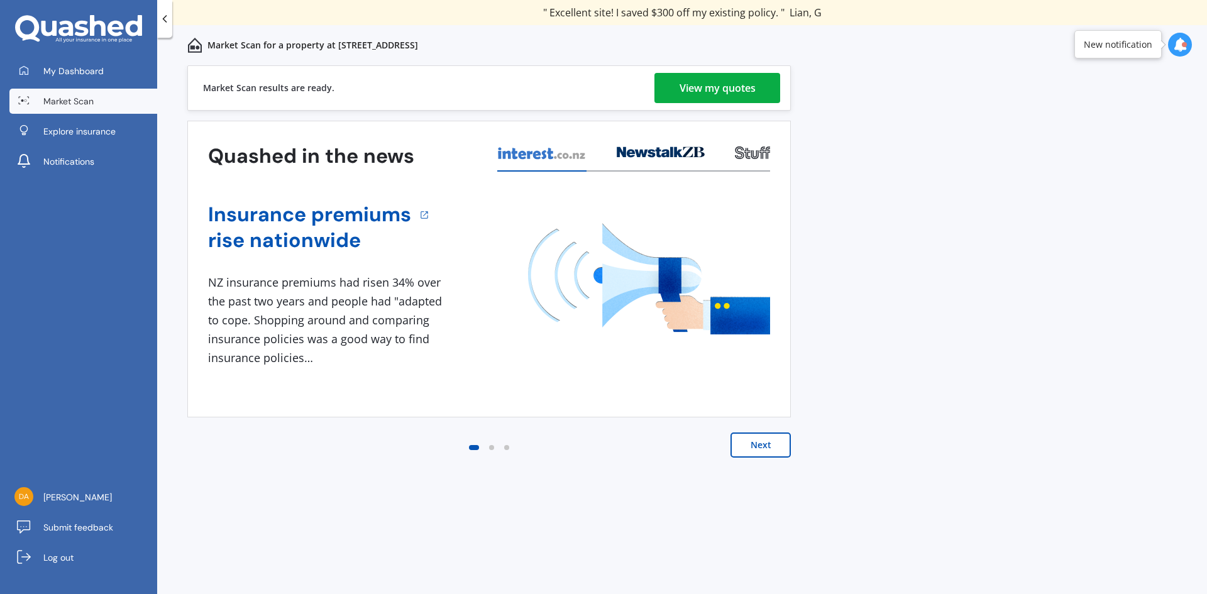
click at [738, 84] on div "View my quotes" at bounding box center [718, 88] width 76 height 30
